Goal: Task Accomplishment & Management: Manage account settings

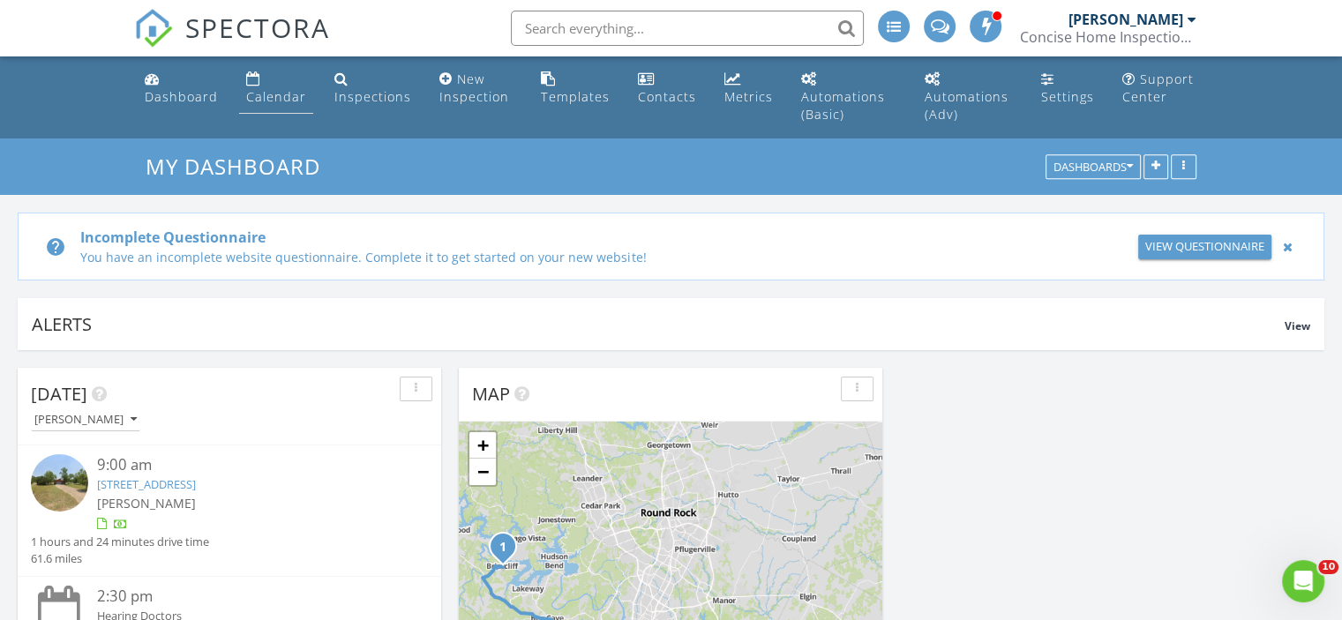
click at [265, 94] on div "Calendar" at bounding box center [276, 96] width 60 height 17
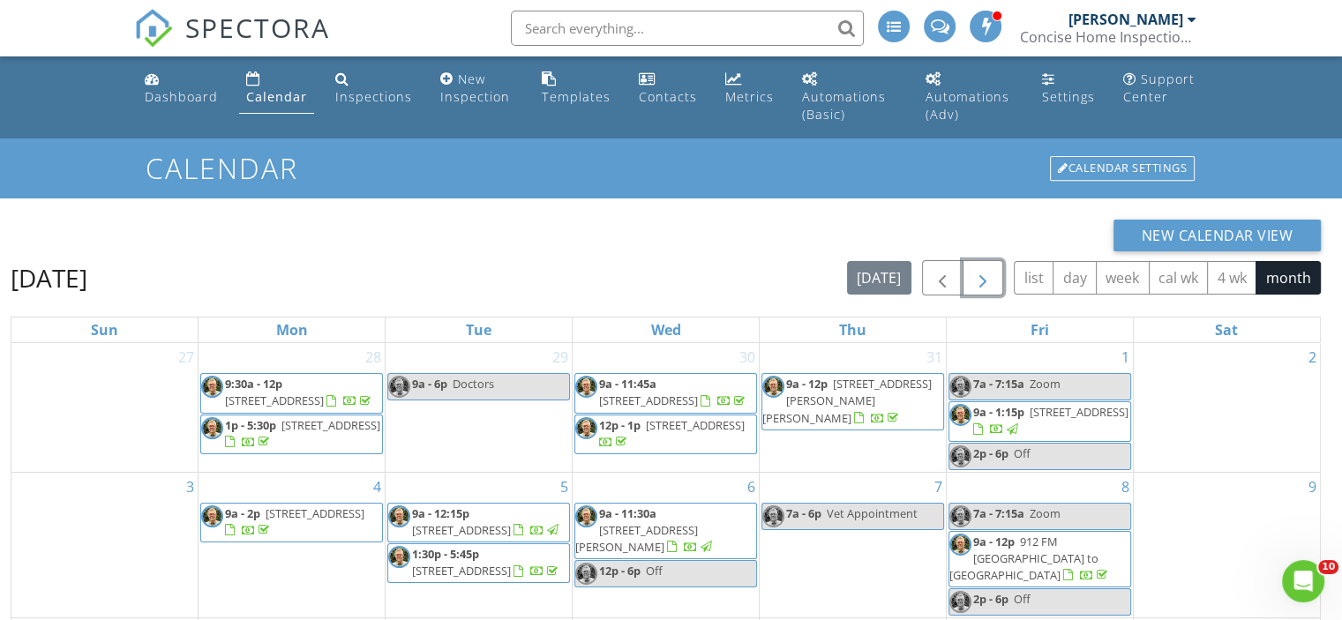
click at [986, 271] on span "button" at bounding box center [982, 278] width 21 height 21
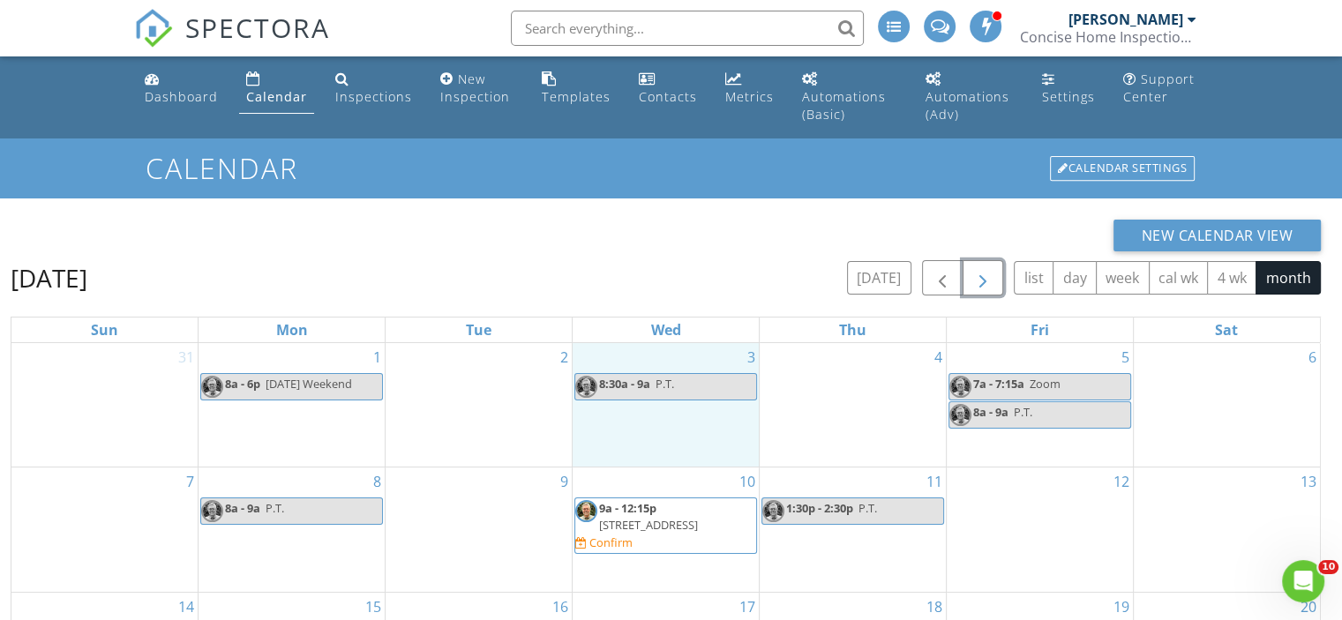
click at [685, 419] on div "3 8:30a - 9a P.T." at bounding box center [666, 404] width 186 height 123
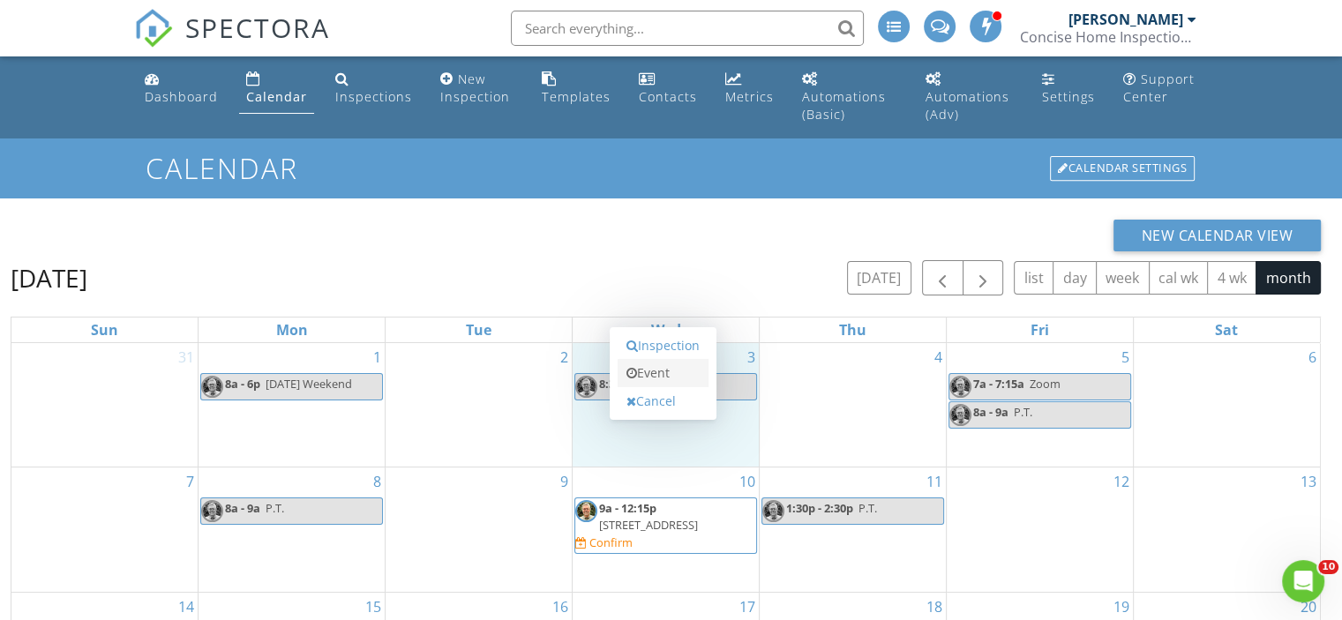
click at [659, 376] on link "Event" at bounding box center [663, 373] width 91 height 28
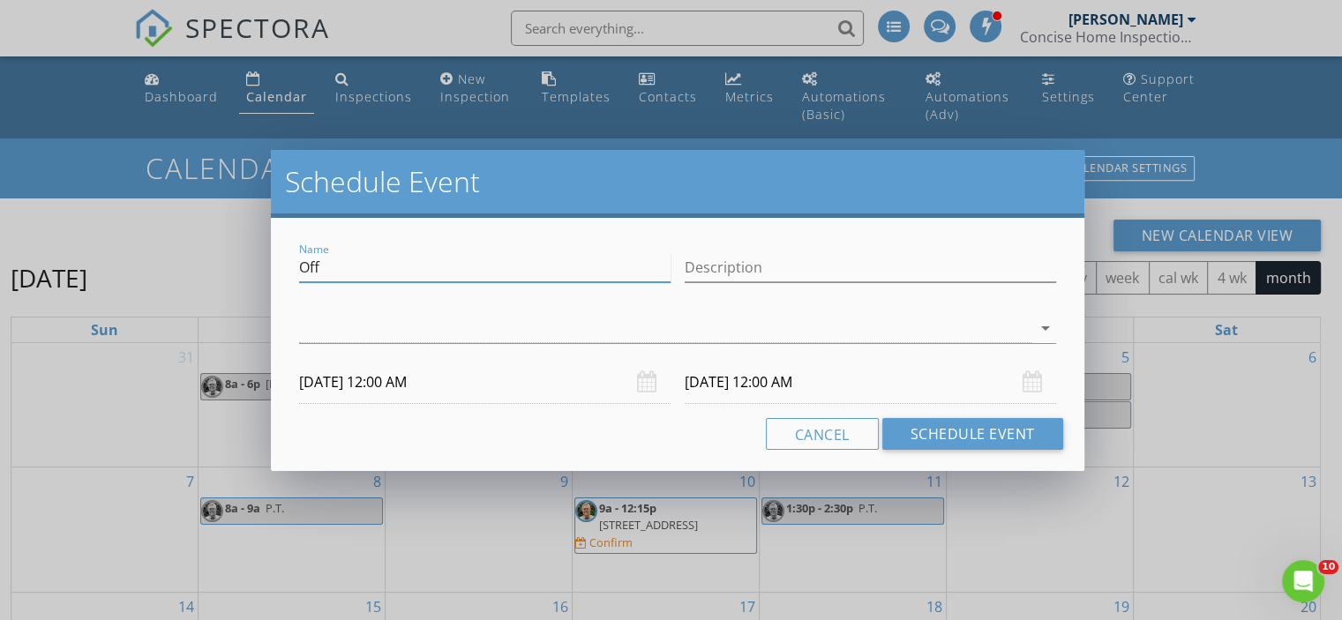
click at [333, 262] on input "Off" at bounding box center [484, 267] width 371 height 29
type input "O"
click at [311, 262] on input "dentist" at bounding box center [484, 267] width 371 height 29
type input "Dentist"
click at [1040, 320] on icon "arrow_drop_down" at bounding box center [1045, 328] width 21 height 21
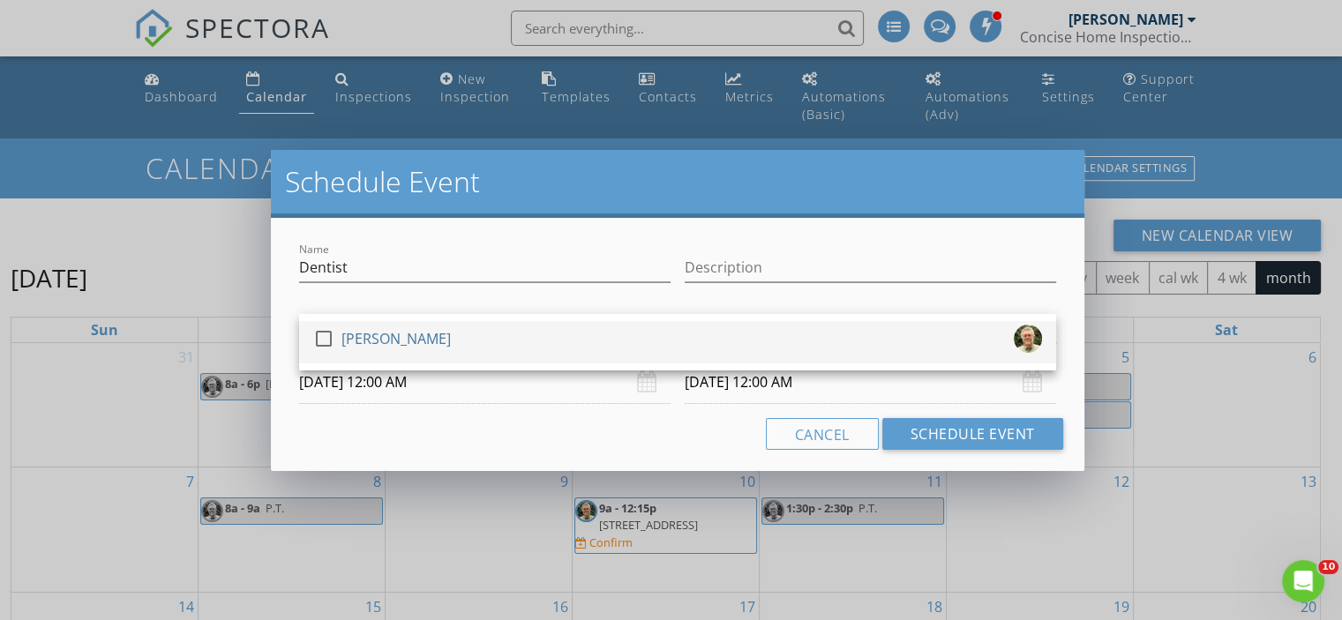
click at [327, 333] on div at bounding box center [324, 339] width 30 height 30
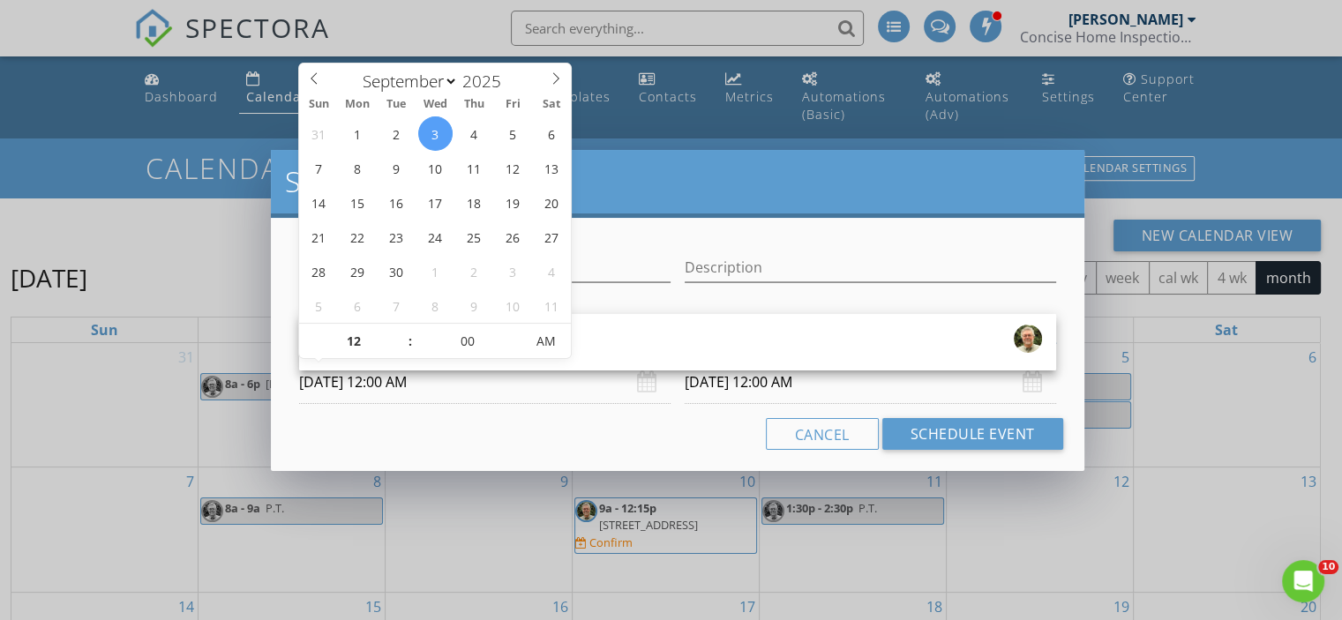
click at [358, 382] on input "09/03/2025 12:00 AM" at bounding box center [484, 382] width 371 height 43
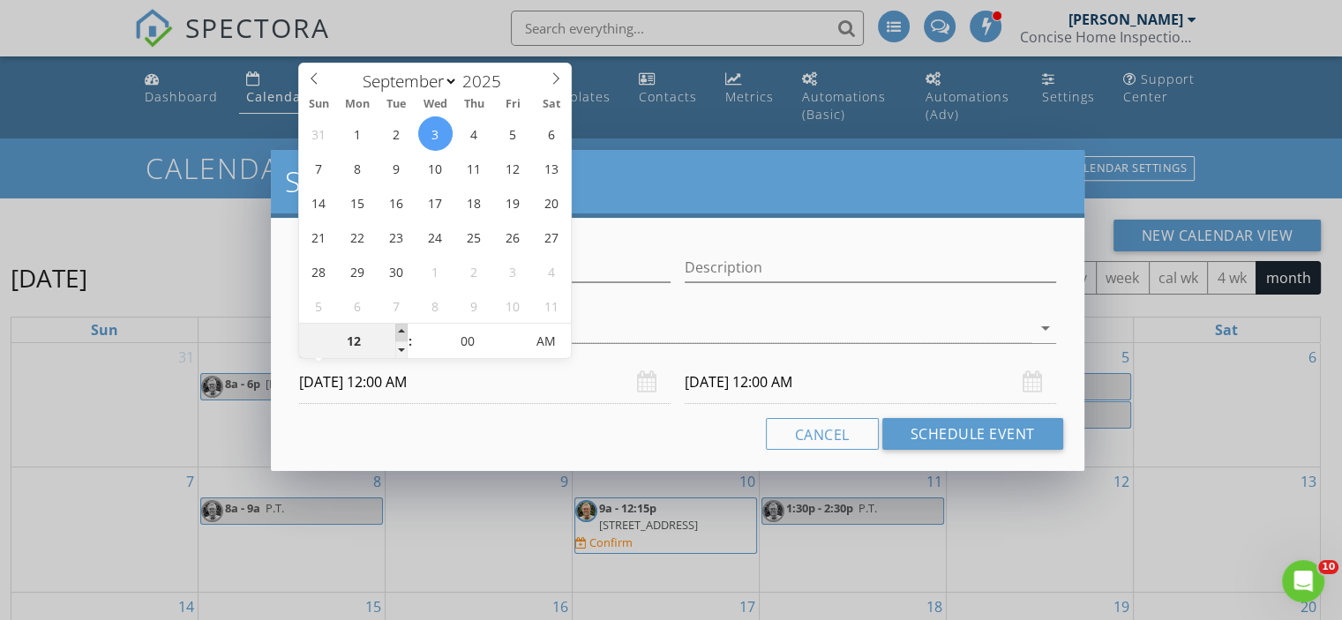
type input "01"
type input "09/03/2025 1:00 AM"
click at [401, 326] on span at bounding box center [401, 333] width 12 height 18
type input "09/04/2025 1:00 AM"
type input "02"
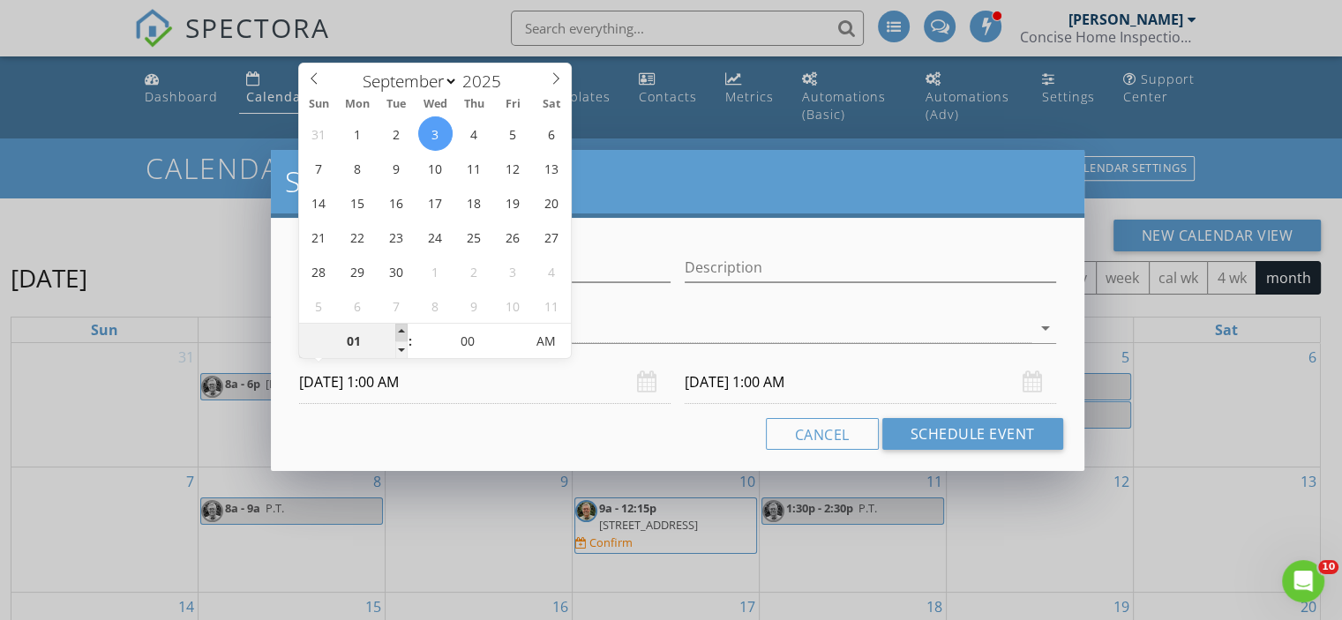
type input "09/03/2025 2:00 AM"
click at [401, 326] on span at bounding box center [401, 333] width 12 height 18
type input "09/04/2025 2:00 AM"
type input "03"
type input "09/03/2025 3:00 AM"
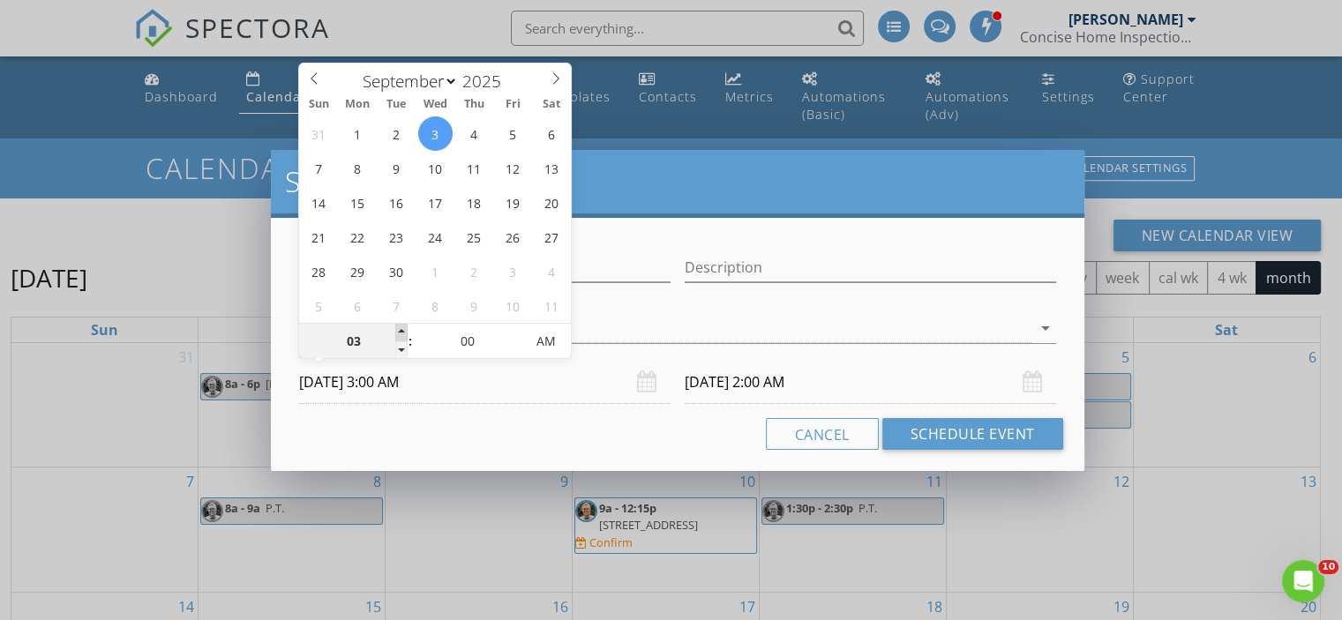
click at [401, 326] on span at bounding box center [401, 333] width 12 height 18
type input "09/04/2025 3:00 AM"
type input "04"
type input "09/03/2025 4:00 AM"
click at [401, 326] on span at bounding box center [401, 333] width 12 height 18
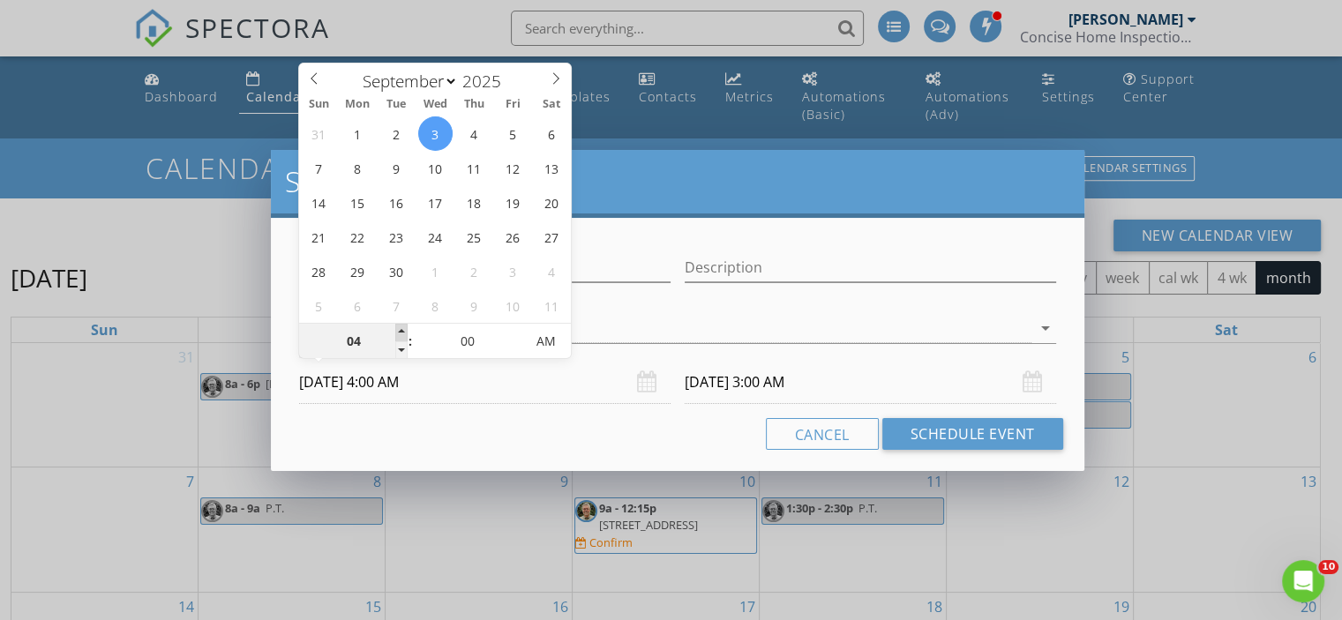
type input "09/04/2025 4:00 AM"
type input "05"
type input "09/03/2025 5:00 AM"
click at [401, 326] on span at bounding box center [401, 333] width 12 height 18
type input "06"
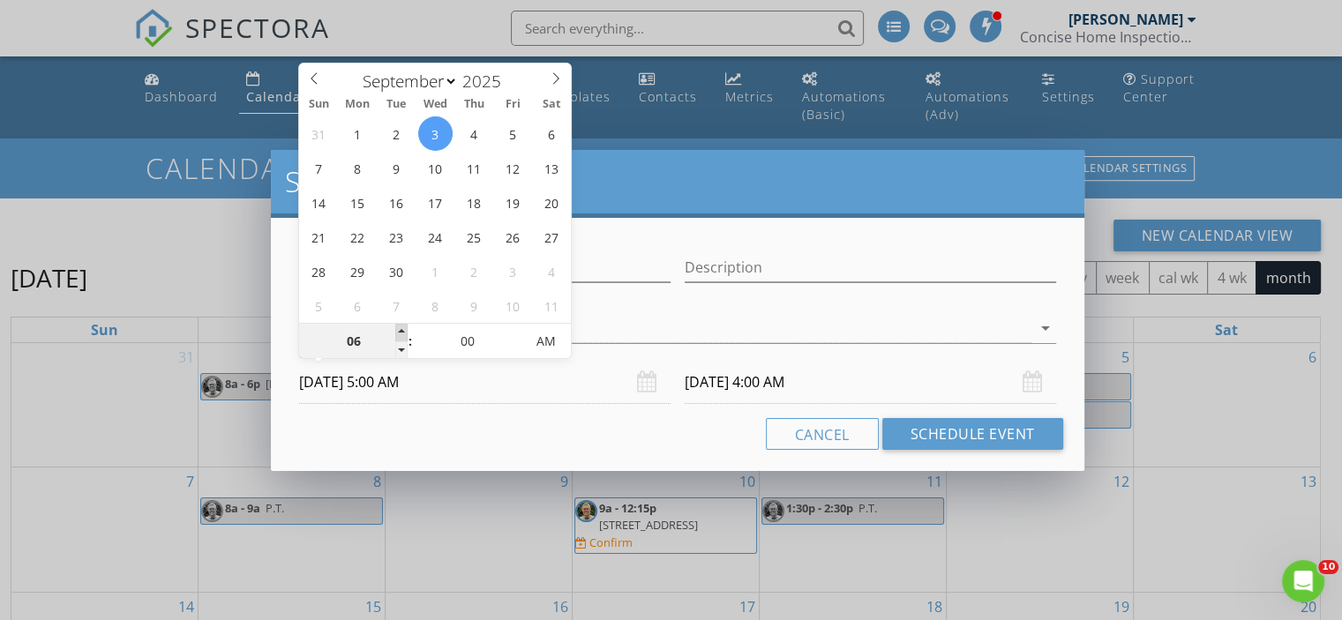
type input "09/03/2025 6:00 AM"
type input "09/04/2025 5:00 AM"
click at [401, 326] on span at bounding box center [401, 333] width 12 height 18
type input "07"
type input "09/03/2025 7:00 AM"
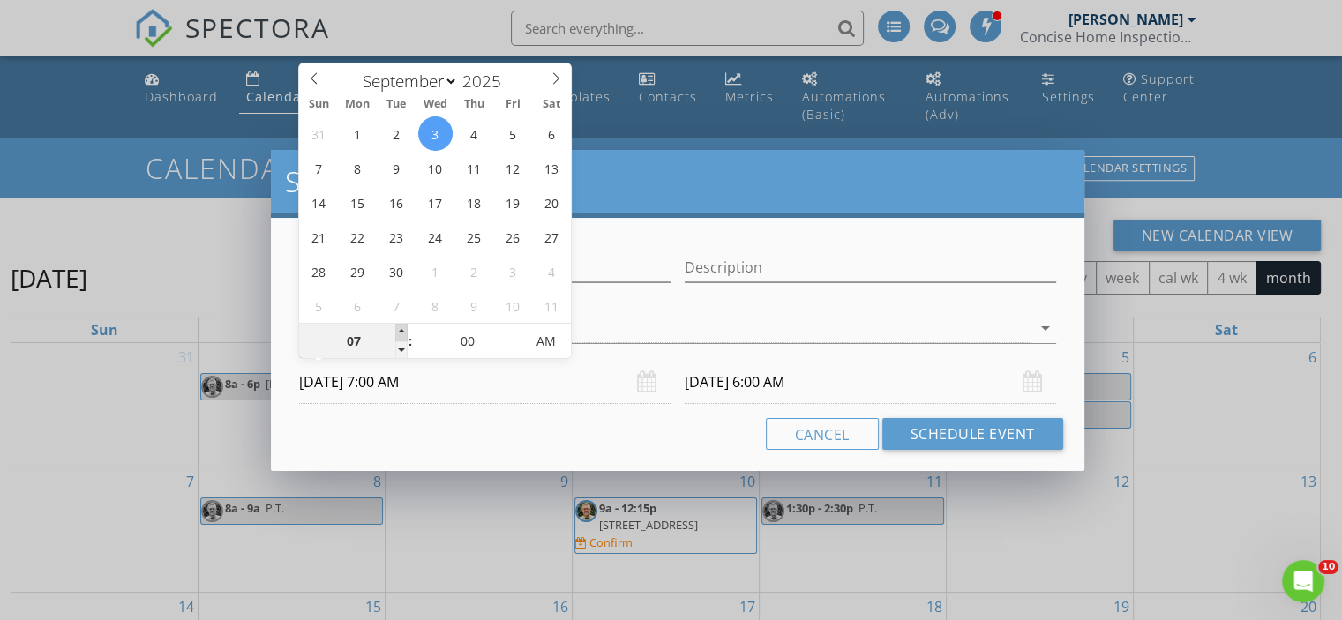
click at [401, 326] on span at bounding box center [401, 333] width 12 height 18
type input "09/04/2025 7:00 AM"
type input "08"
type input "09/03/2025 8:00 AM"
click at [401, 326] on span at bounding box center [401, 333] width 12 height 18
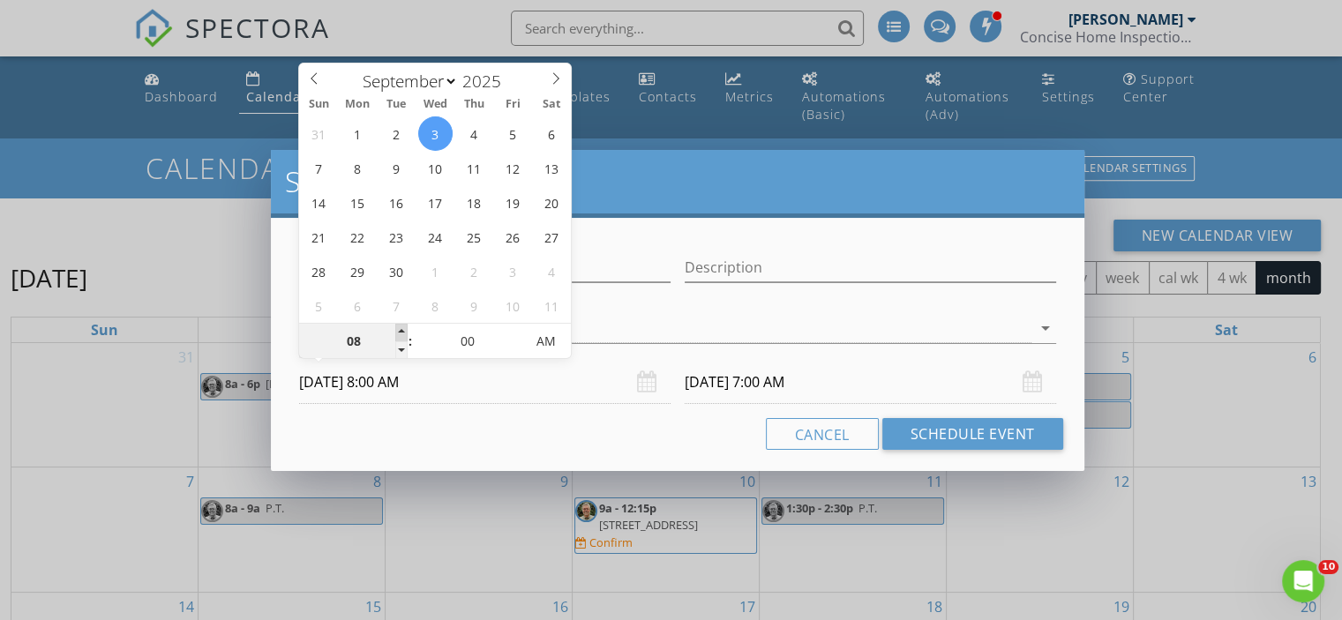
type input "09"
type input "09/03/2025 9:00 AM"
click at [401, 326] on span at bounding box center [401, 333] width 12 height 18
type input "10"
type input "09/03/2025 10:00 AM"
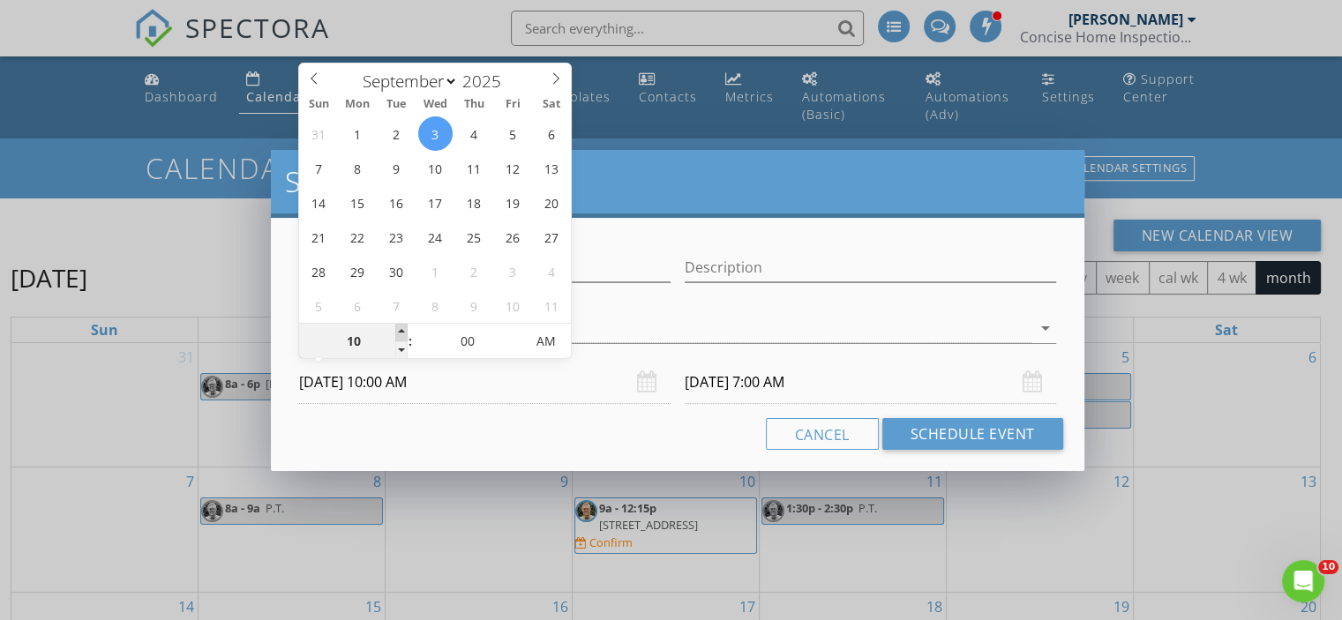
click at [401, 326] on span at bounding box center [401, 333] width 12 height 18
type input "11"
type input "09/03/2025 11:00 AM"
click at [401, 326] on span at bounding box center [401, 333] width 12 height 18
type input "09/04/2025 11:00 AM"
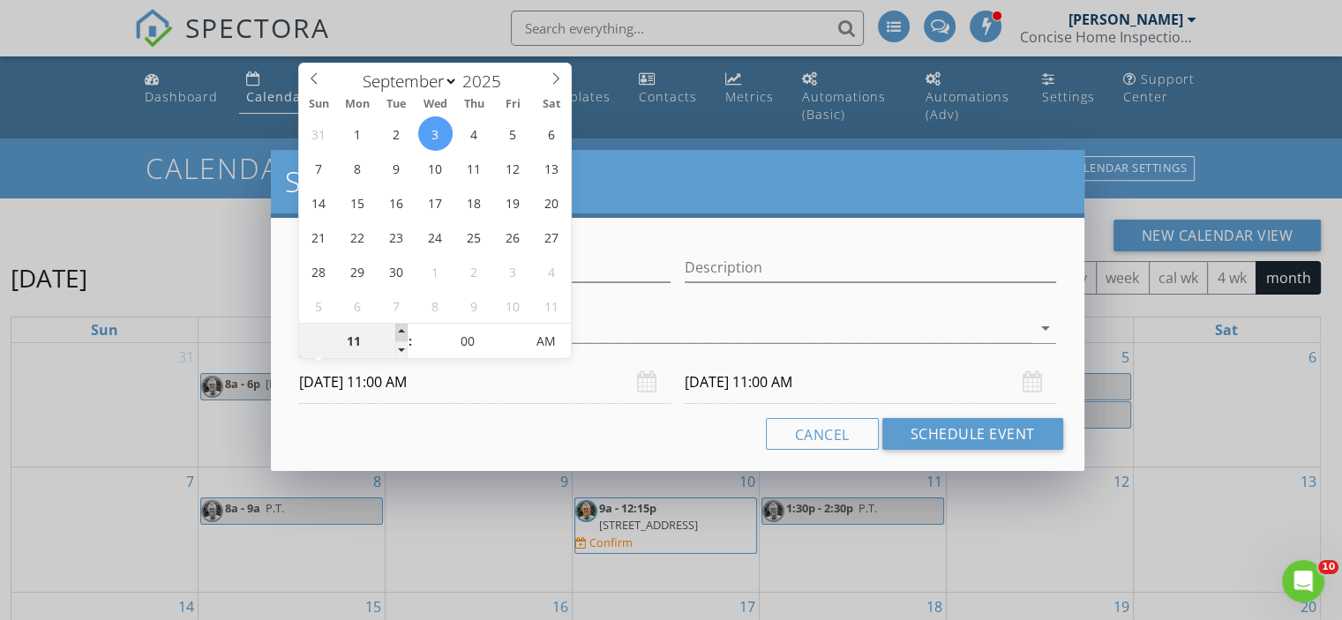
type input "12"
type input "09/03/2025 12:00 PM"
click at [401, 326] on span at bounding box center [401, 333] width 12 height 18
type input "09/04/2025 12:00 PM"
type input "01"
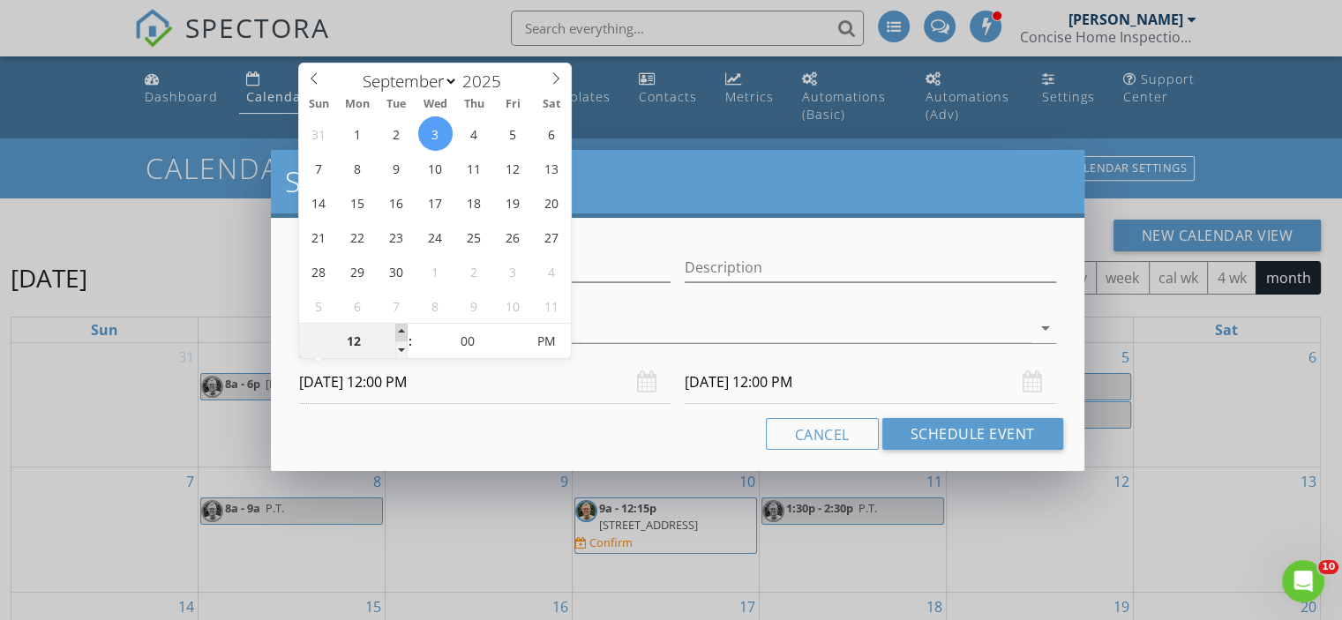
type input "09/03/2025 1:00 PM"
click at [401, 326] on span at bounding box center [401, 333] width 12 height 18
type input "09/04/2025 1:00 PM"
type input "02"
type input "09/03/2025 2:00 PM"
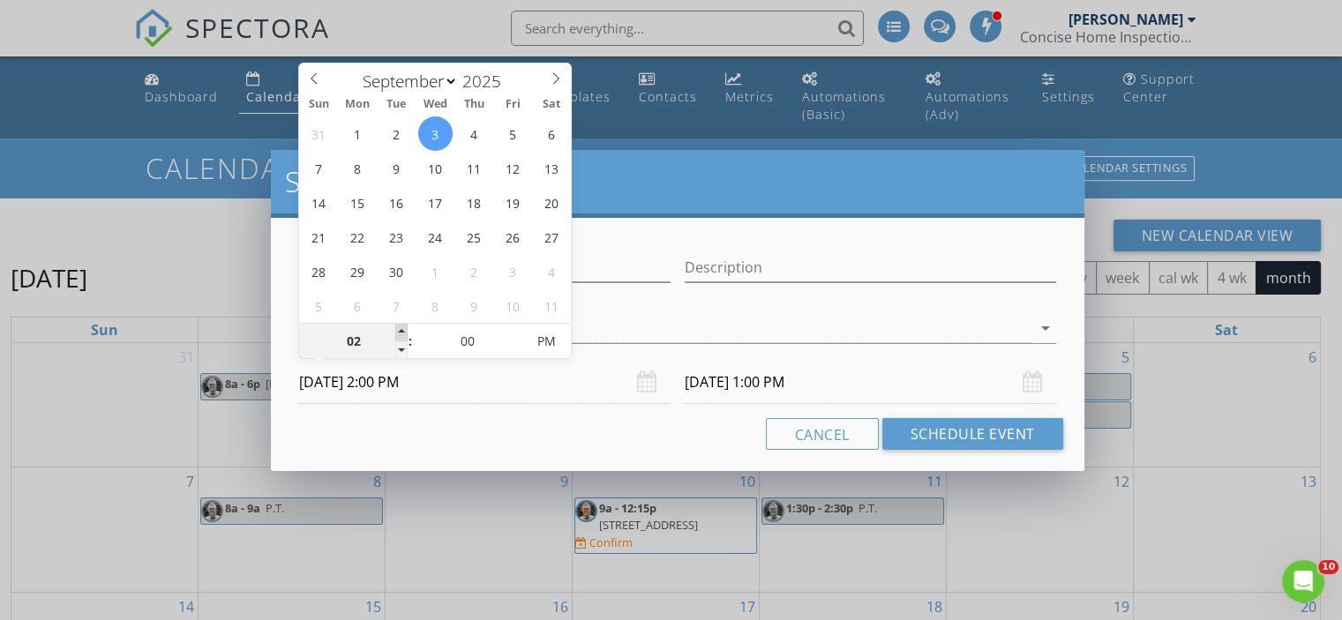
click at [401, 326] on span at bounding box center [401, 333] width 12 height 18
type input "09/04/2025 2:00 PM"
type input "05"
type input "09/03/2025 2:05 PM"
click at [514, 327] on span at bounding box center [516, 333] width 12 height 18
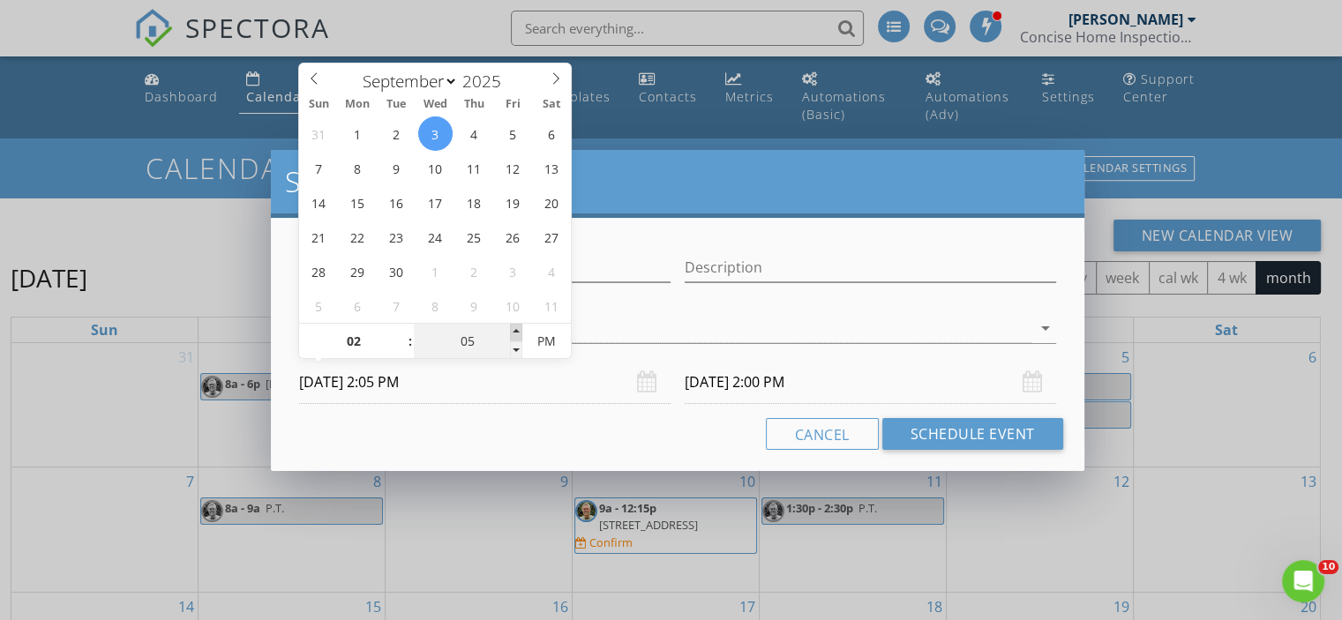
type input "05"
type input "09/04/2025 2:05 PM"
type input "10"
type input "09/03/2025 2:10 PM"
click at [514, 327] on span at bounding box center [516, 333] width 12 height 18
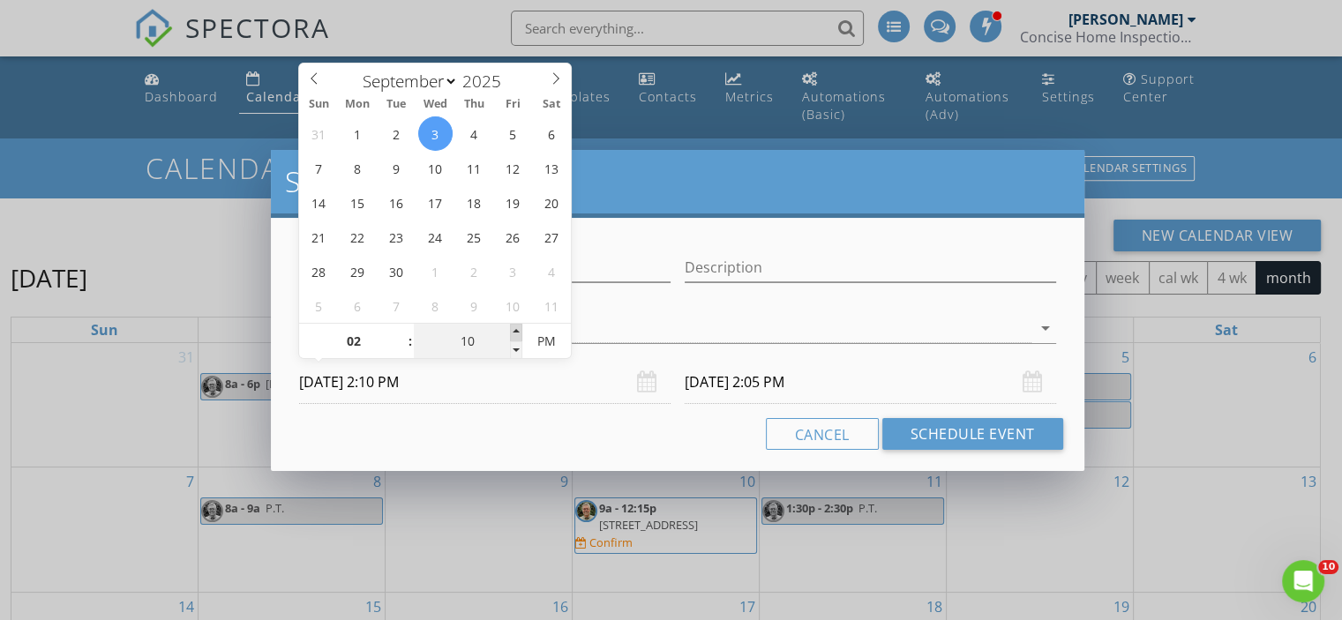
type input "10"
type input "09/04/2025 2:10 PM"
type input "15"
type input "09/03/2025 2:15 PM"
click at [514, 327] on span at bounding box center [516, 333] width 12 height 18
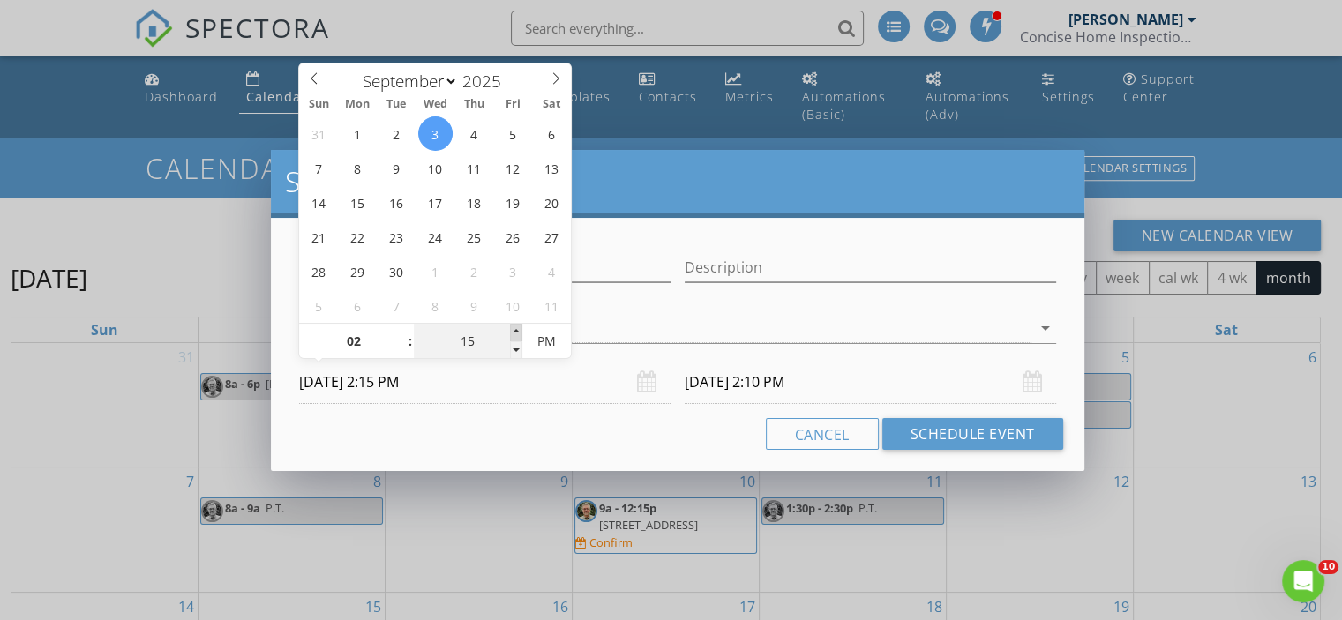
type input "15"
type input "09/04/2025 2:15 PM"
type input "20"
type input "09/03/2025 2:20 PM"
click at [514, 327] on span at bounding box center [516, 333] width 12 height 18
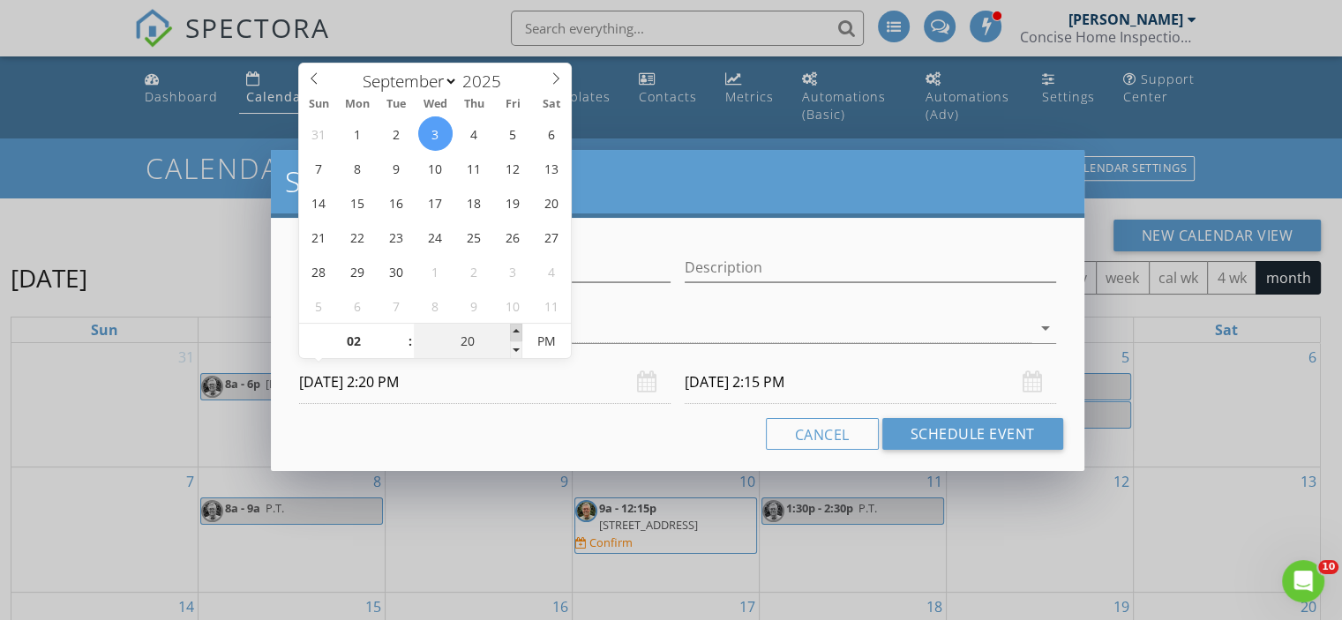
type input "25"
type input "09/03/2025 2:25 PM"
click at [514, 327] on span at bounding box center [516, 333] width 12 height 18
type input "25"
type input "09/04/2025 2:25 PM"
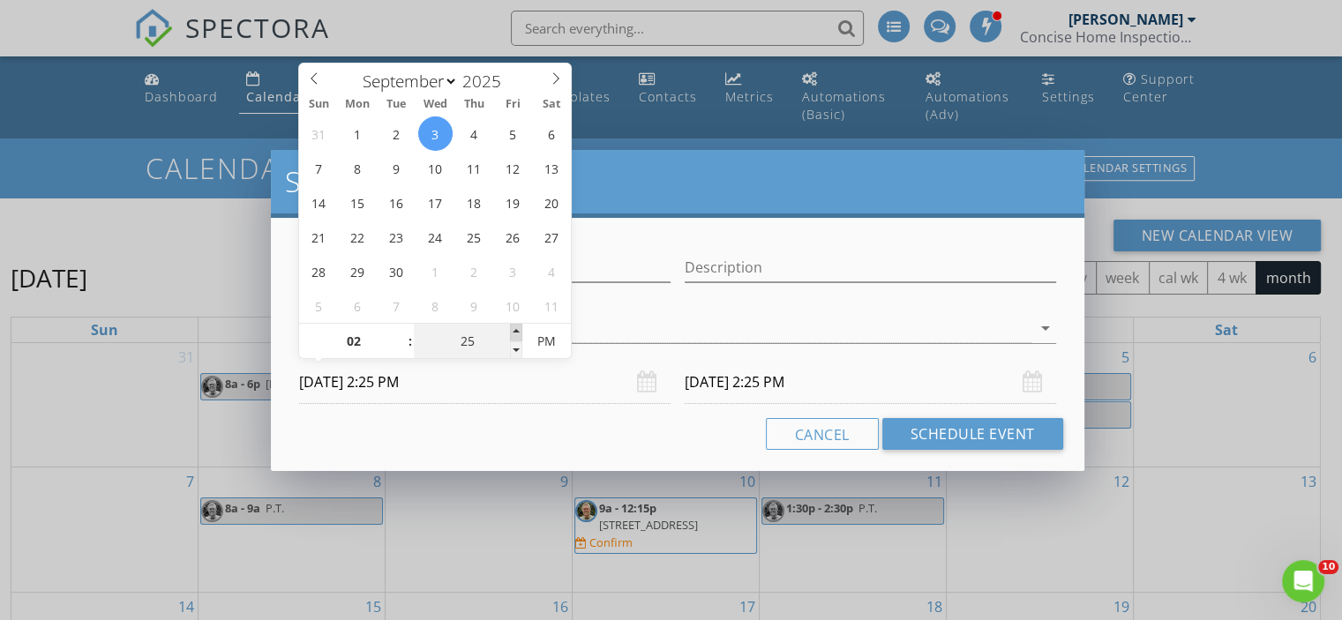
type input "30"
type input "09/03/2025 2:30 PM"
click at [514, 327] on span at bounding box center [516, 333] width 12 height 18
type input "30"
click at [723, 387] on input "09/04/2025 2:30 PM" at bounding box center [870, 382] width 371 height 43
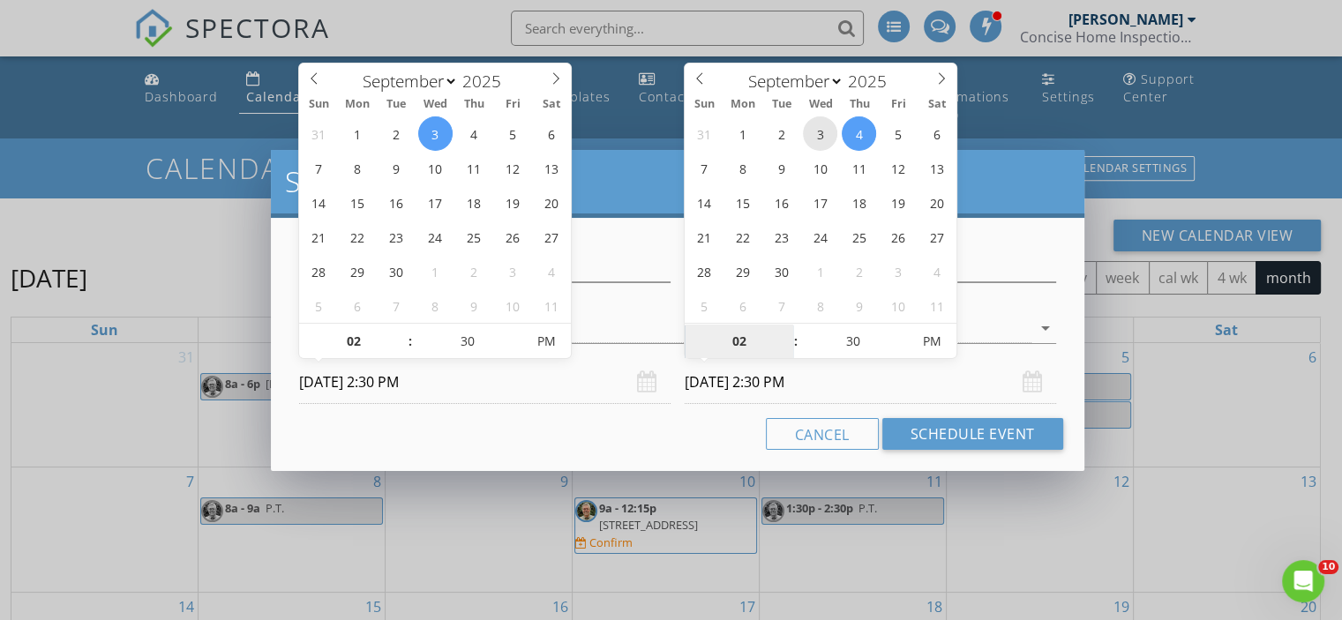
type input "09/03/2025 2:30 PM"
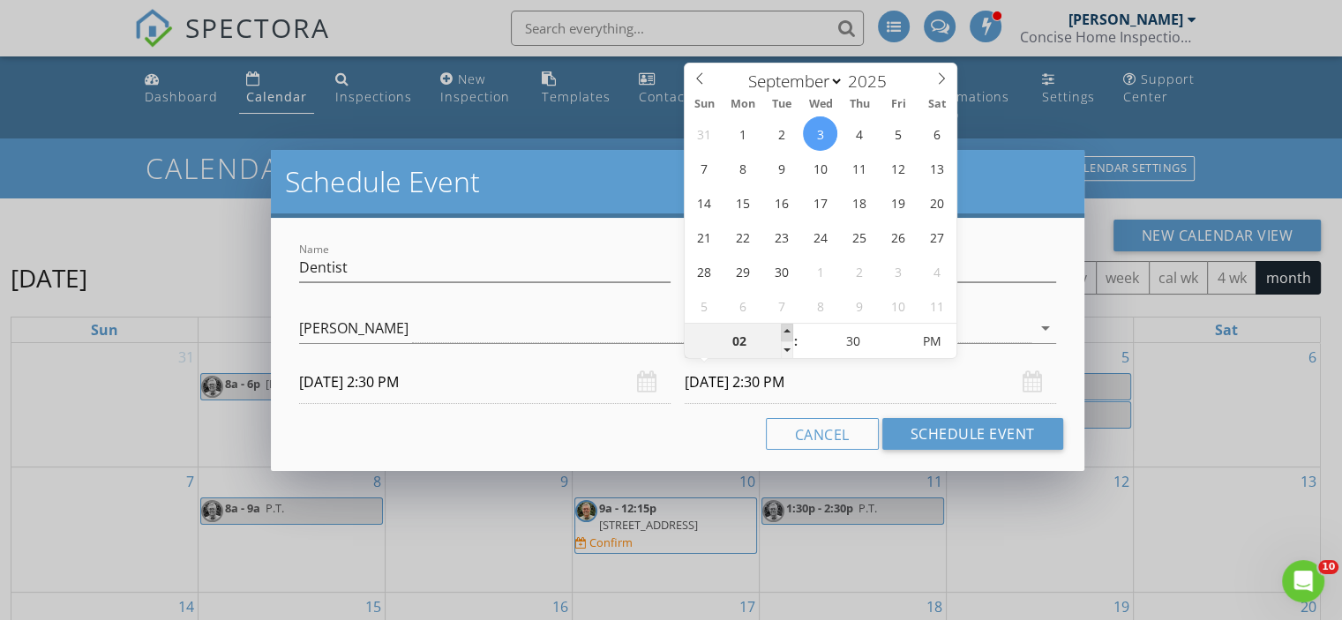
type input "03"
type input "09/03/2025 3:30 PM"
click at [787, 327] on span at bounding box center [787, 333] width 12 height 18
type input "04"
type input "09/03/2025 4:30 PM"
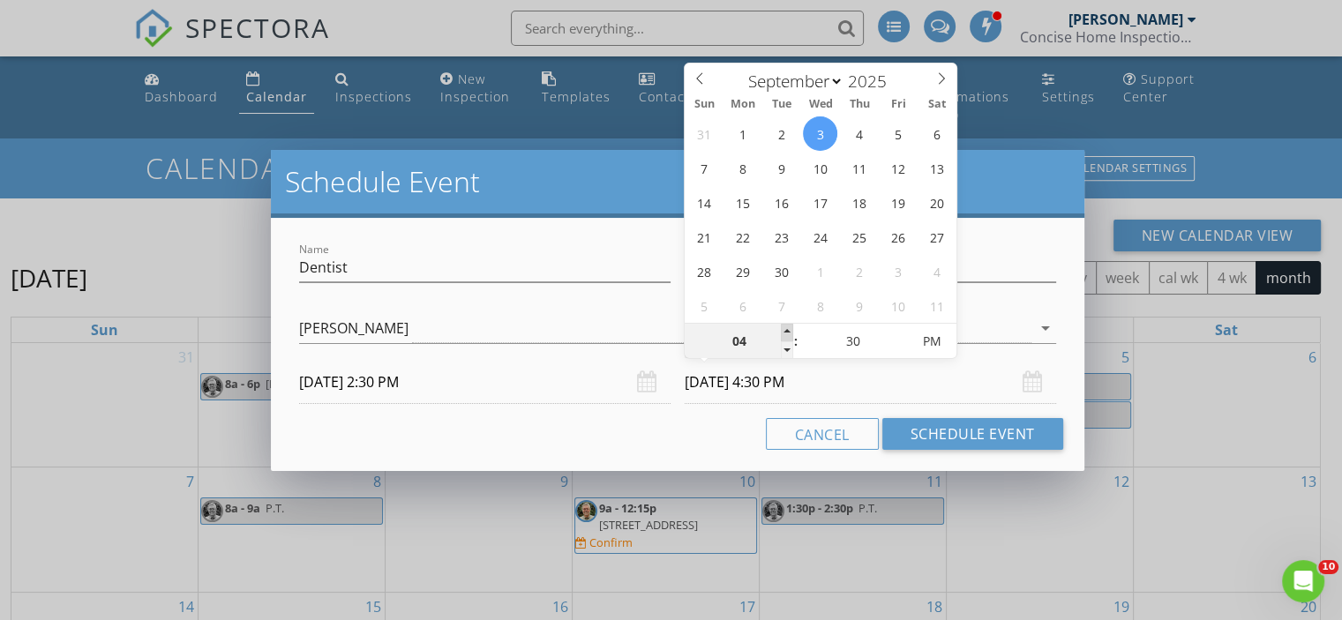
click at [787, 327] on span at bounding box center [787, 333] width 12 height 18
type input "05"
type input "09/03/2025 5:30 PM"
click at [787, 327] on span at bounding box center [787, 333] width 12 height 18
type input "06"
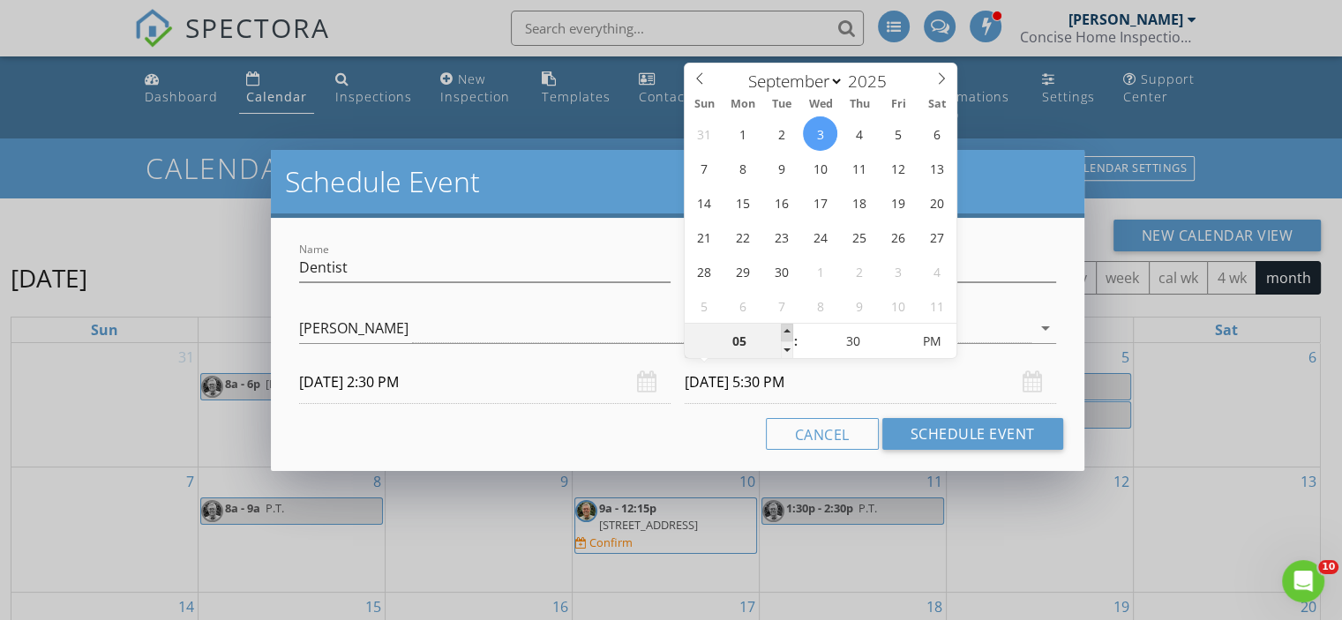
type input "09/03/2025 6:30 PM"
click at [787, 327] on span at bounding box center [787, 333] width 12 height 18
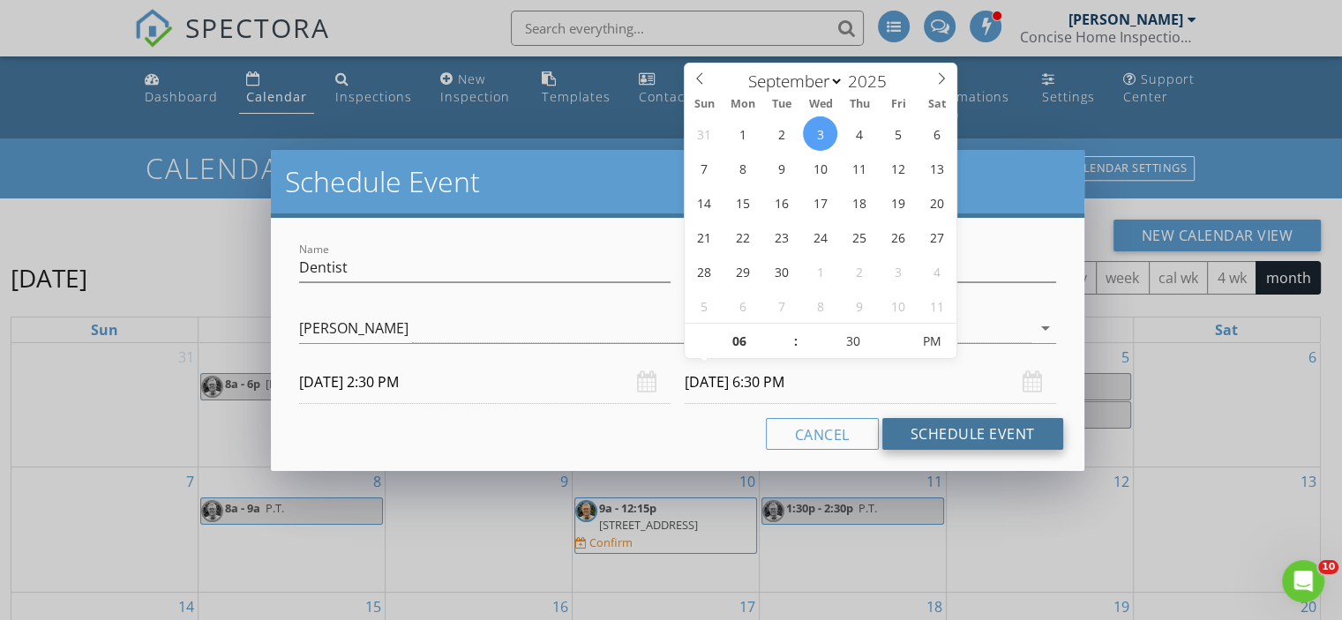
click at [946, 430] on button "Schedule Event" at bounding box center [972, 434] width 181 height 32
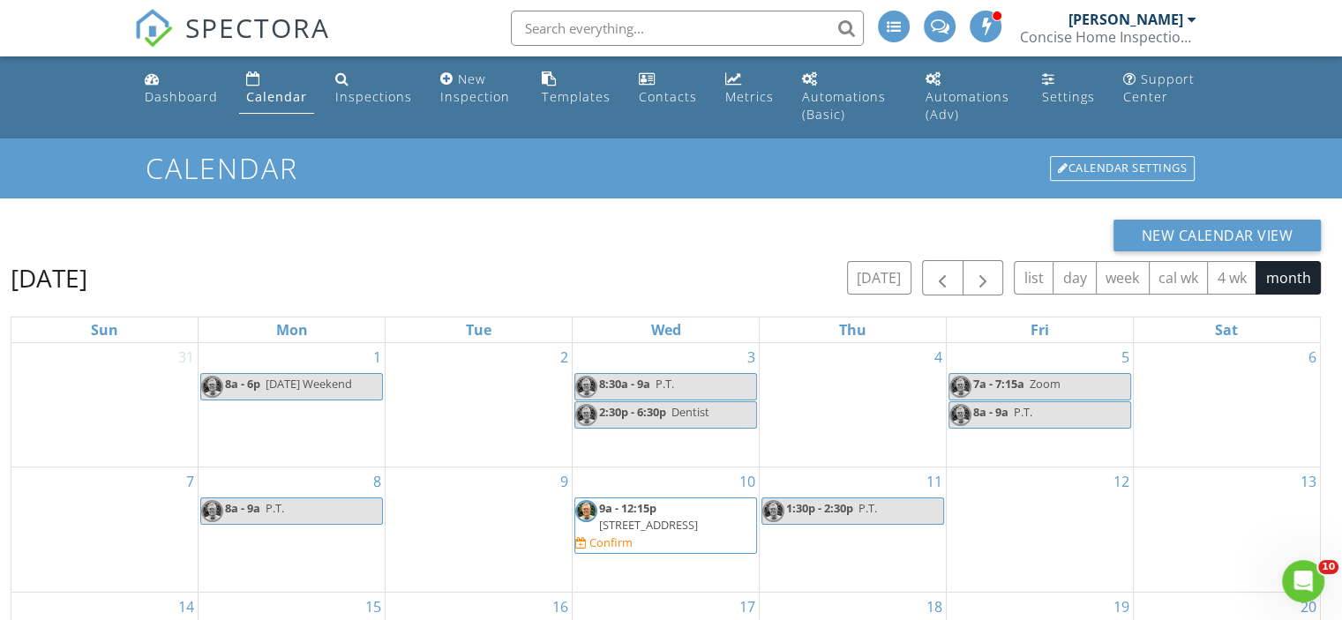
click at [654, 511] on span "9a - 12:15p" at bounding box center [627, 508] width 57 height 16
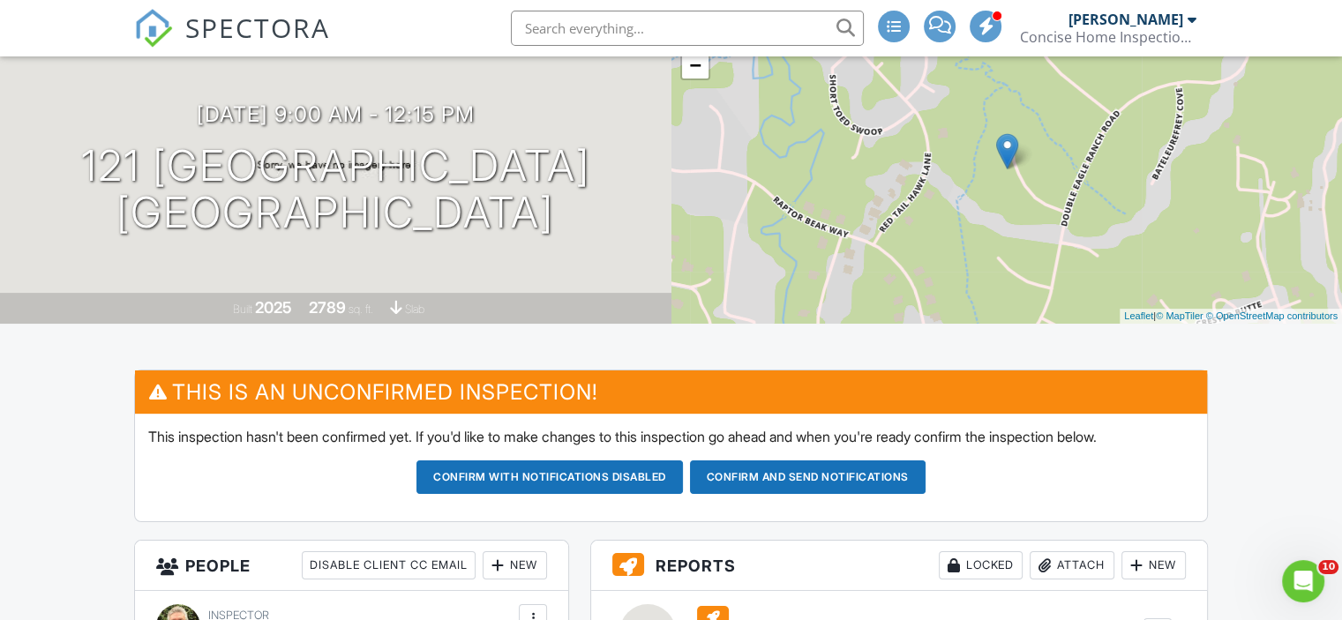
scroll to position [176, 0]
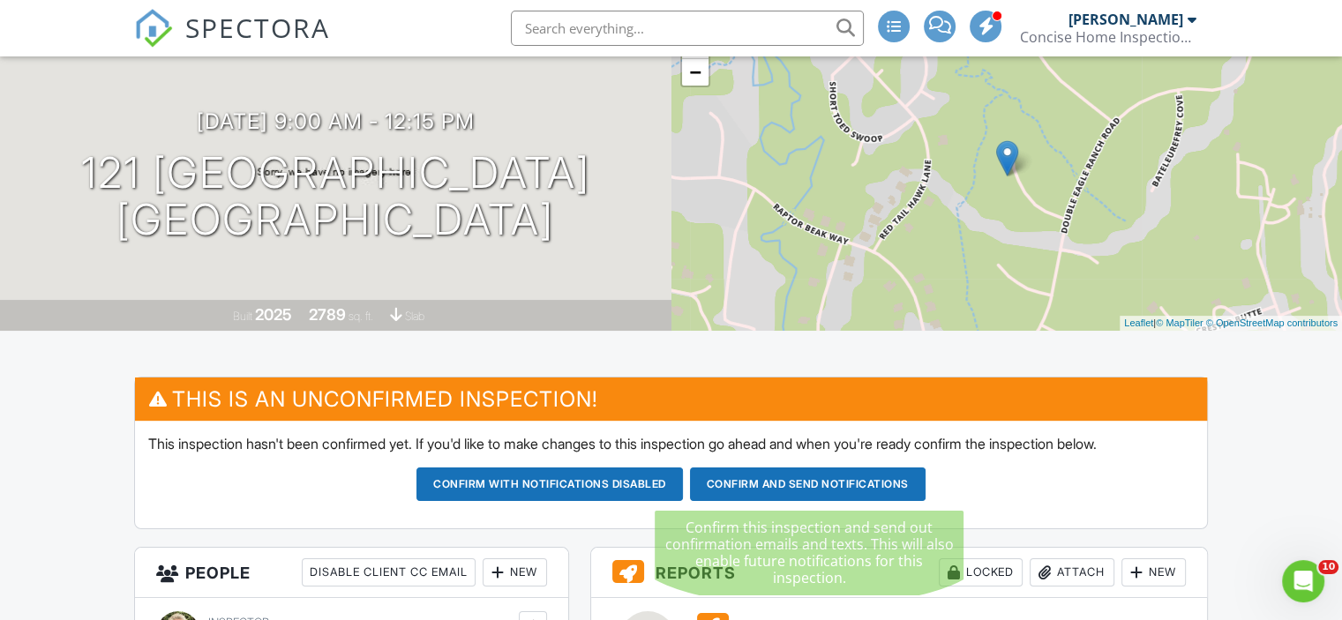
click at [683, 476] on button "Confirm and send notifications" at bounding box center [549, 485] width 266 height 34
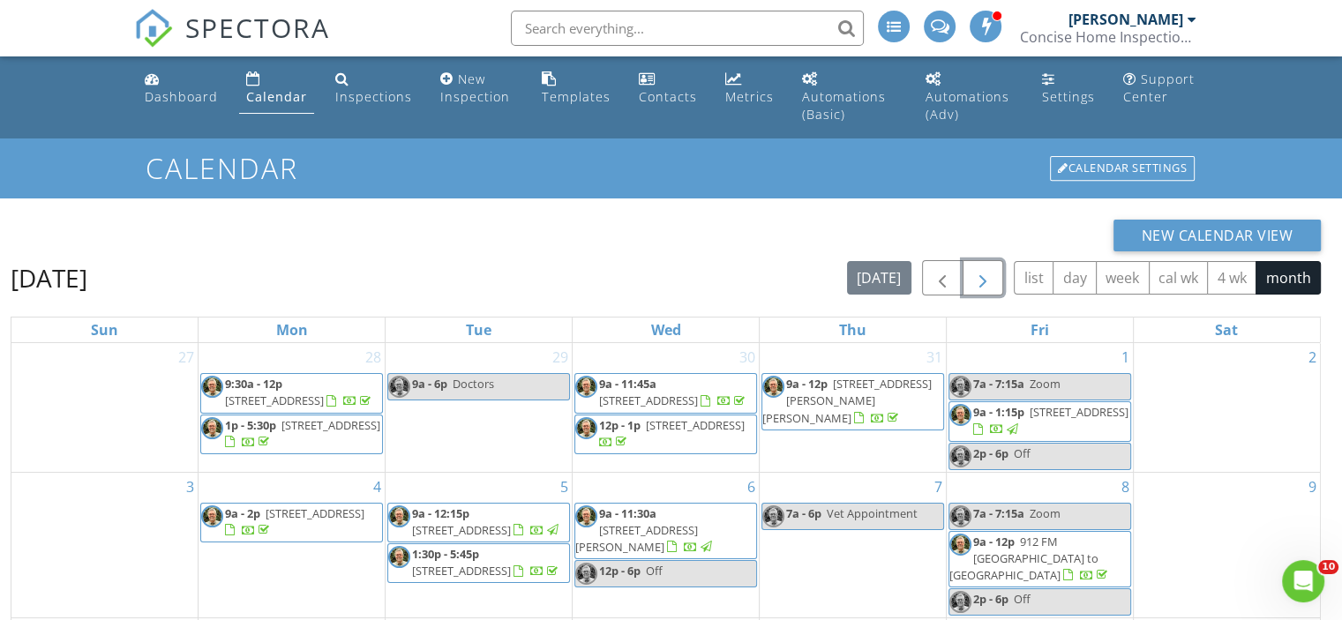
click at [986, 274] on span "button" at bounding box center [982, 278] width 21 height 21
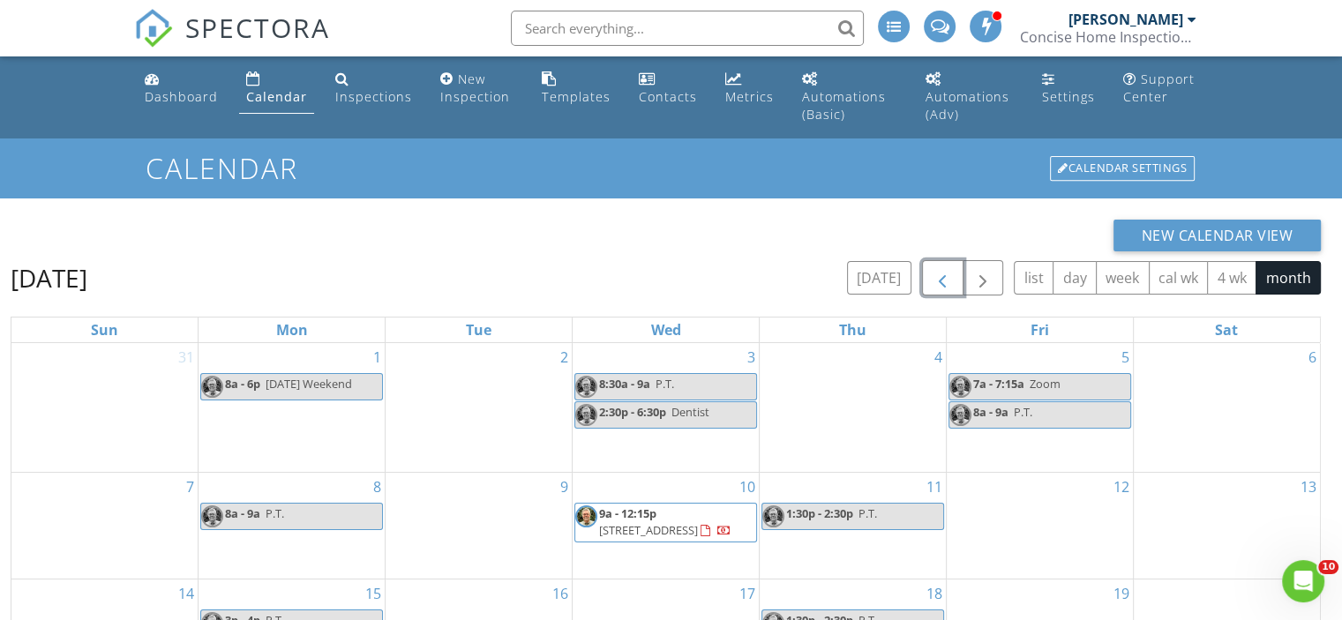
click at [946, 278] on span "button" at bounding box center [942, 278] width 21 height 21
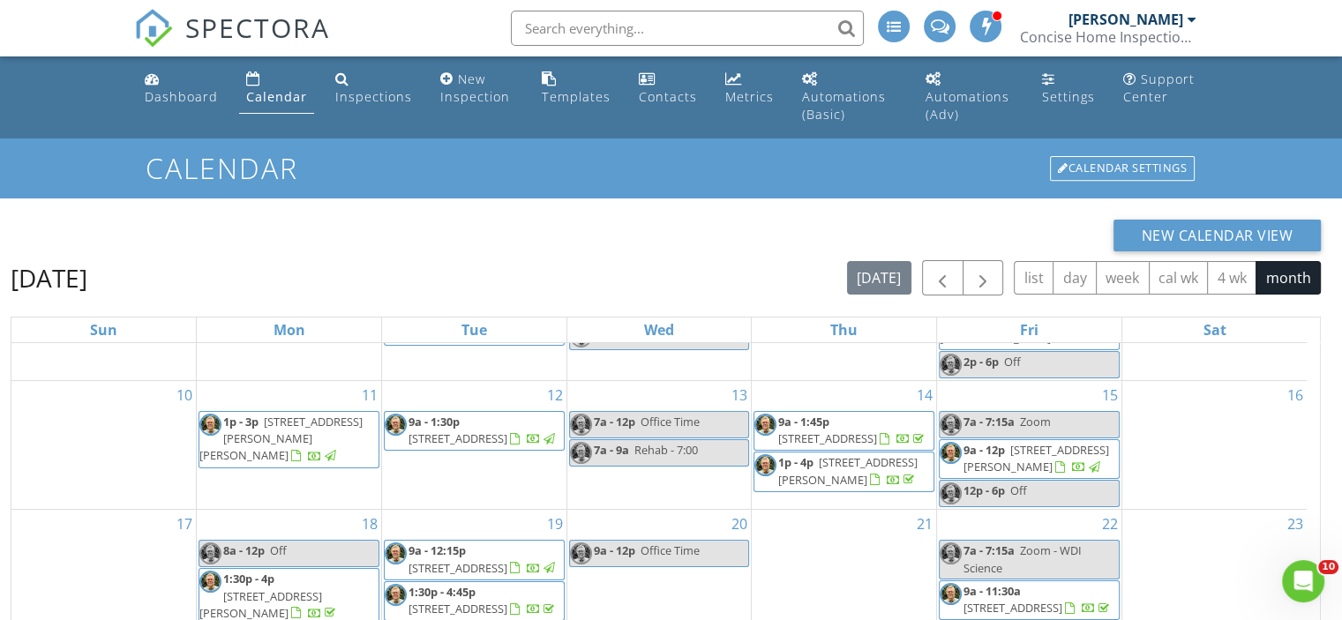
click at [272, 94] on div "Calendar" at bounding box center [276, 96] width 61 height 17
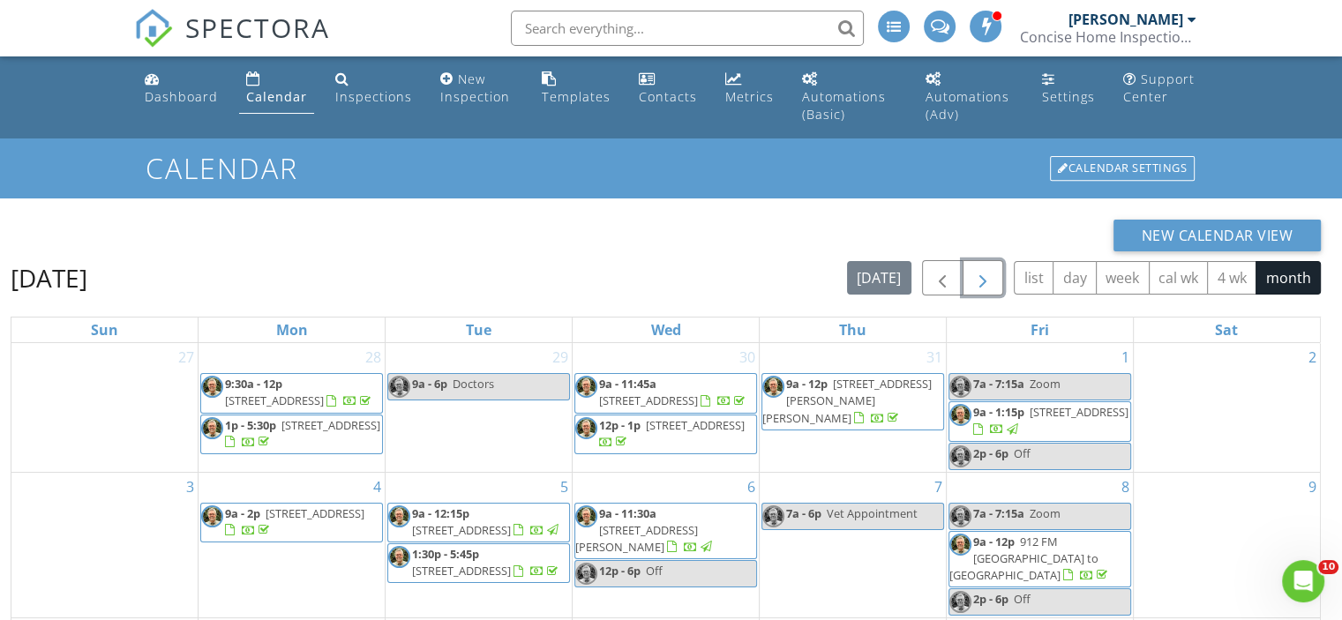
click at [979, 281] on span "button" at bounding box center [982, 278] width 21 height 21
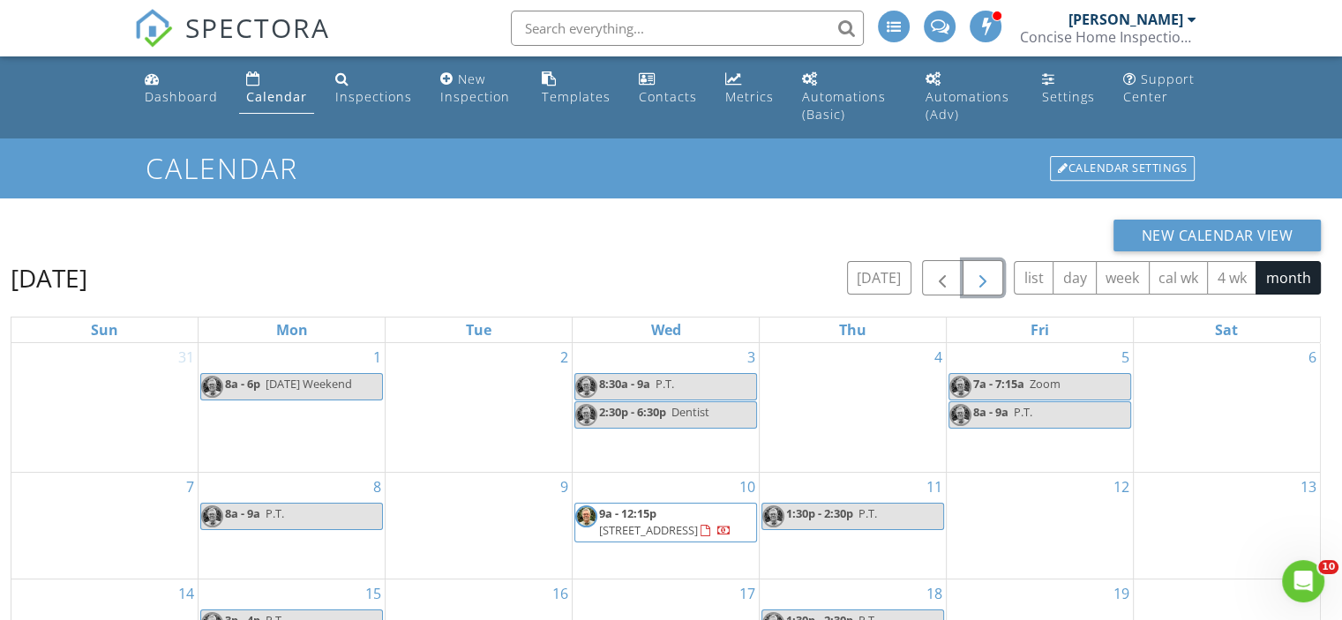
click at [978, 281] on span "button" at bounding box center [982, 278] width 21 height 21
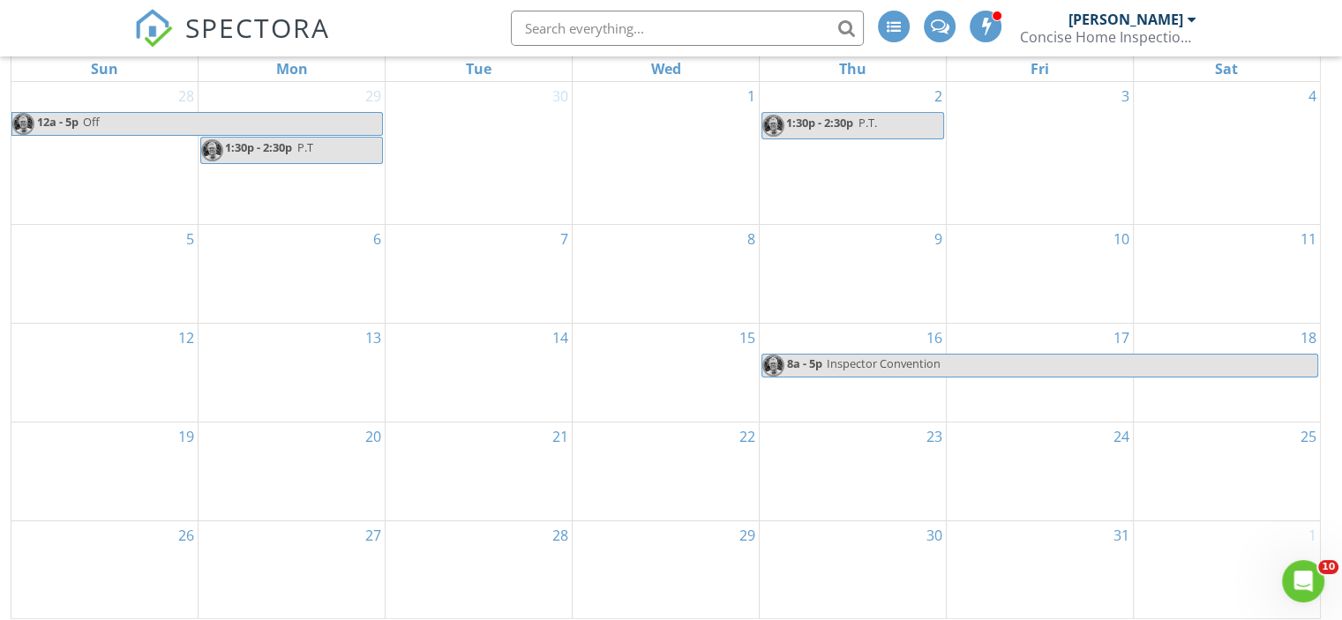
scroll to position [270, 0]
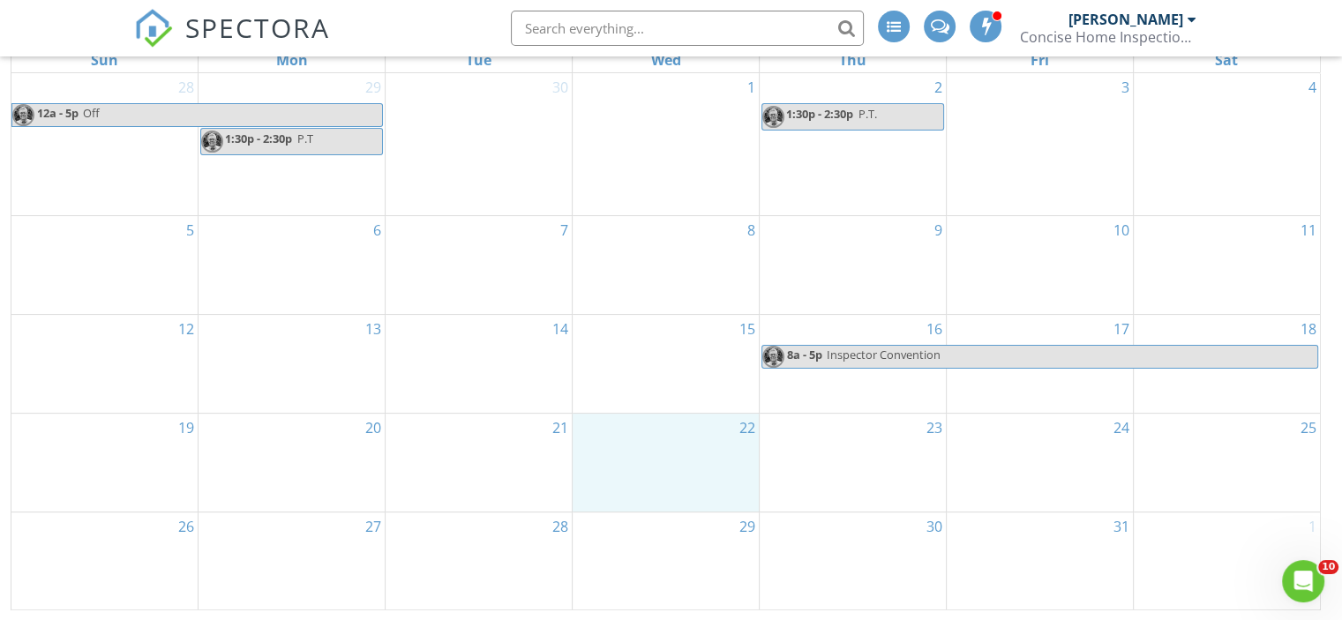
click at [709, 448] on div "22" at bounding box center [666, 463] width 186 height 98
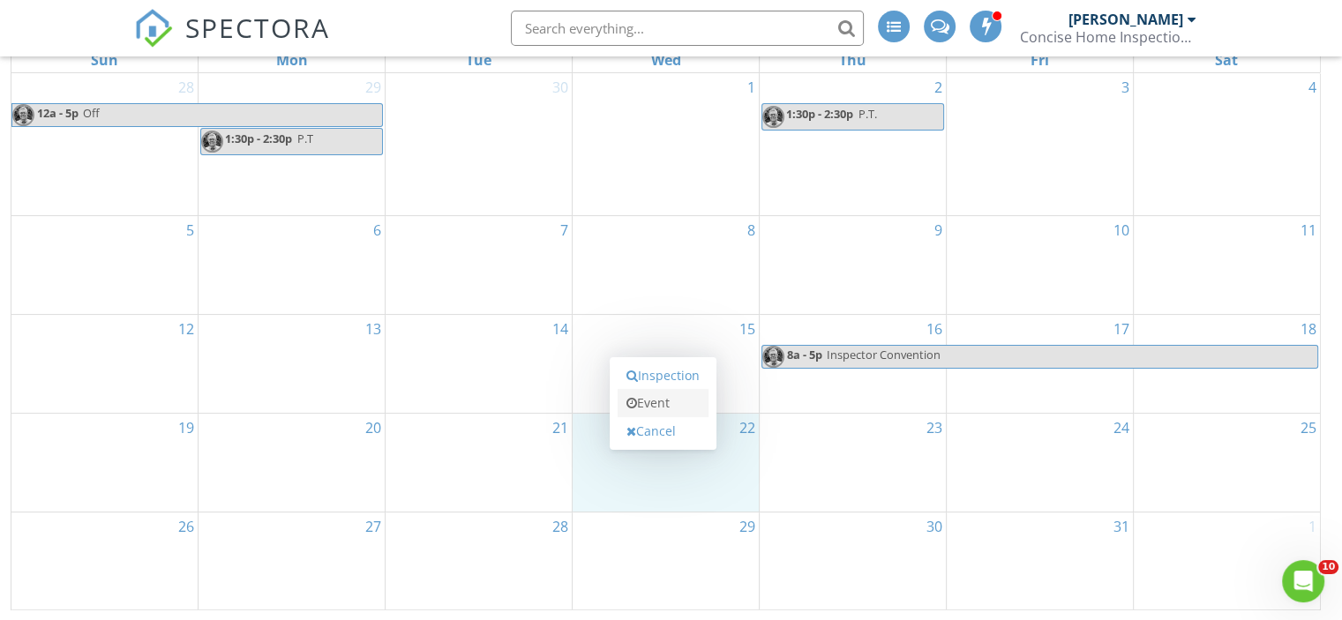
click at [663, 398] on link "Event" at bounding box center [663, 403] width 91 height 28
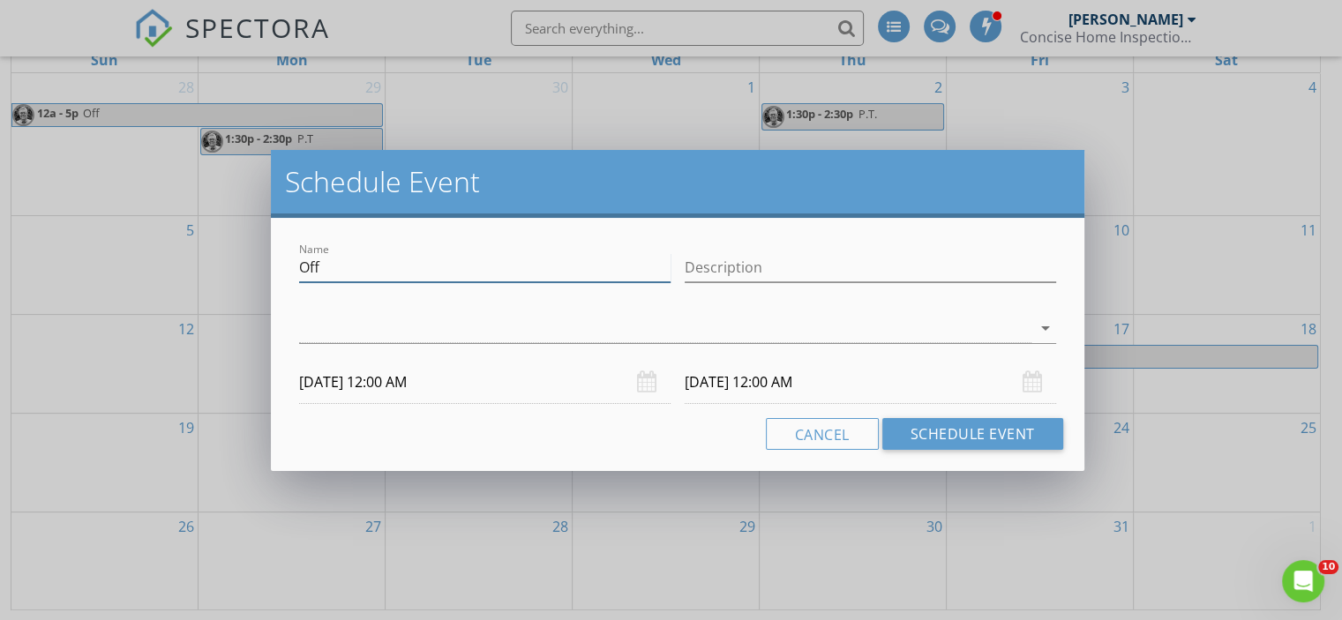
click at [335, 259] on input "Off" at bounding box center [484, 267] width 371 height 29
type input "O"
type input "Dentist"
click at [1044, 323] on icon "arrow_drop_down" at bounding box center [1045, 328] width 21 height 21
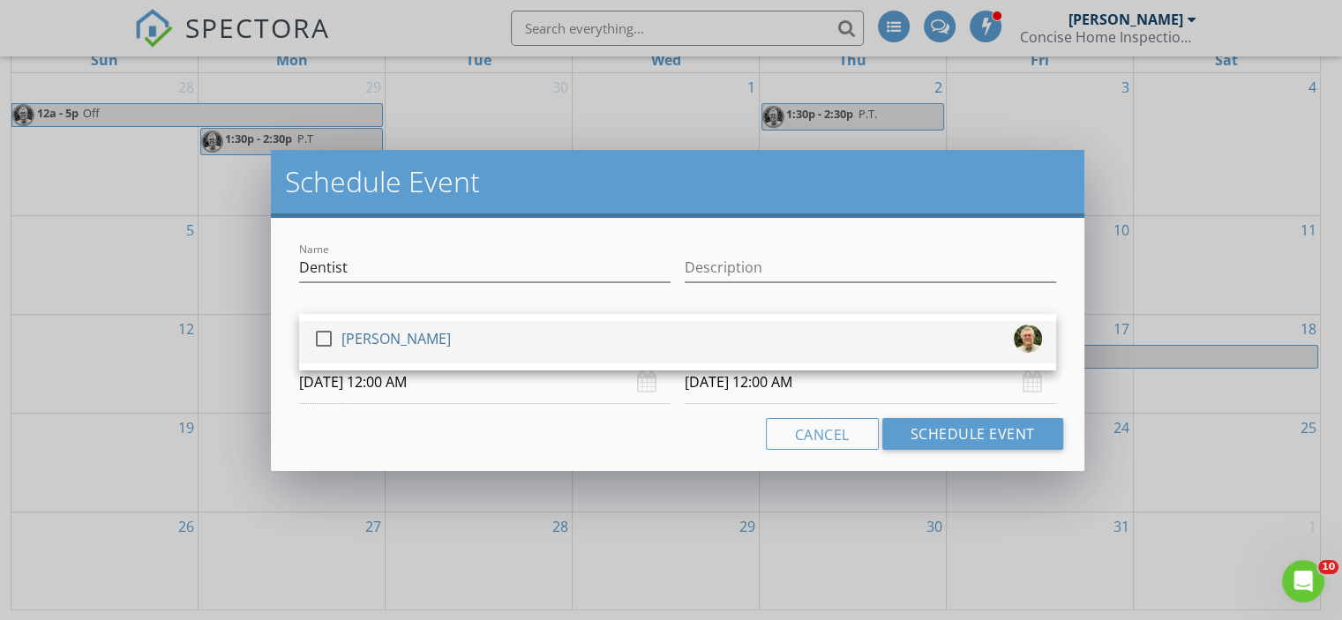
click at [320, 334] on div at bounding box center [324, 339] width 30 height 30
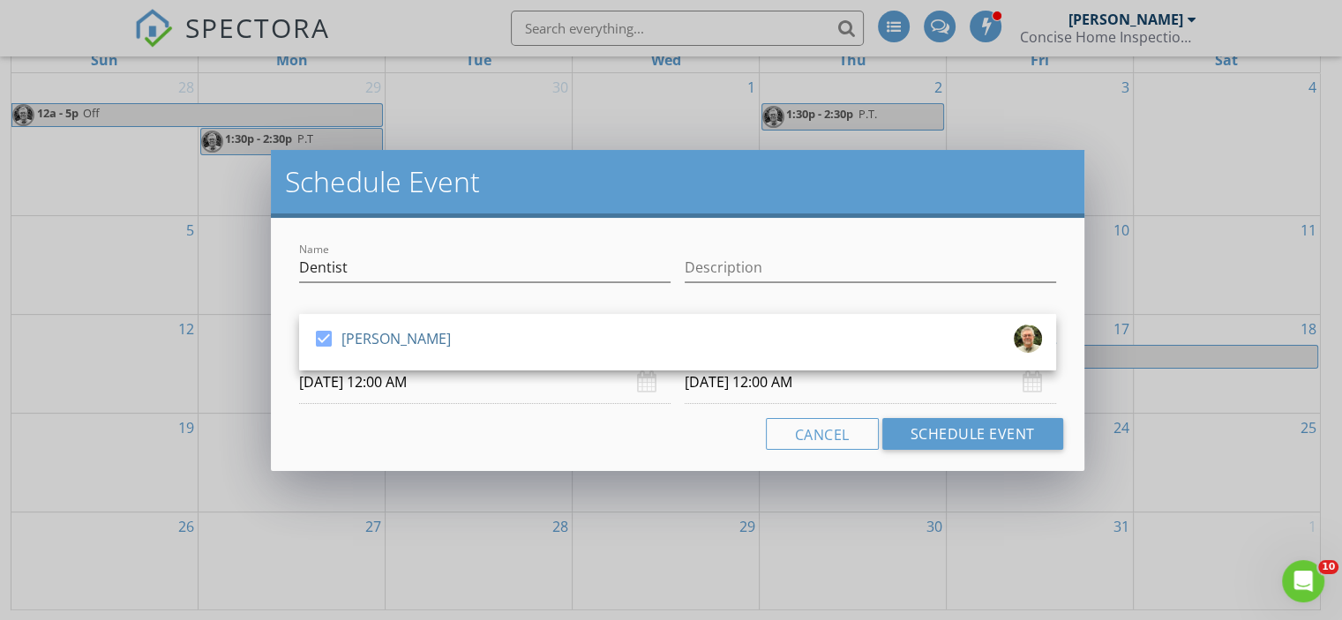
click at [401, 383] on input "[DATE] 12:00 AM" at bounding box center [484, 382] width 371 height 43
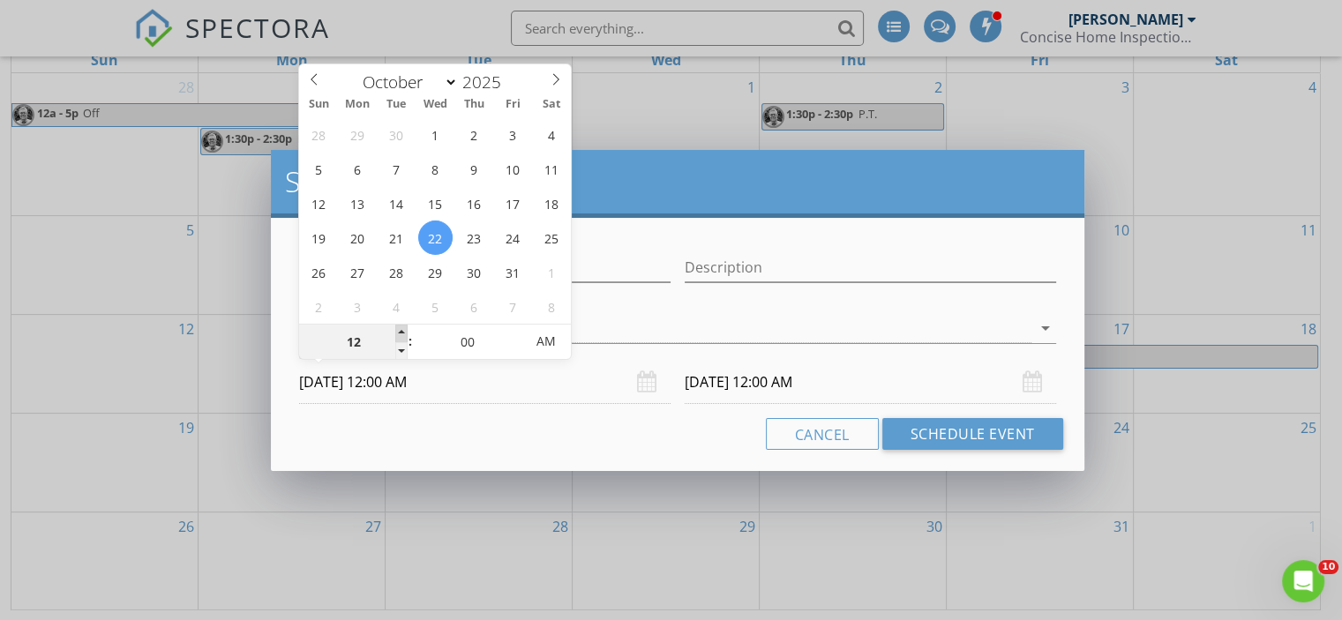
type input "01"
type input "[DATE] 1:00 AM"
click at [399, 327] on span at bounding box center [401, 334] width 12 height 18
type input "02"
type input "[DATE] 2:00 AM"
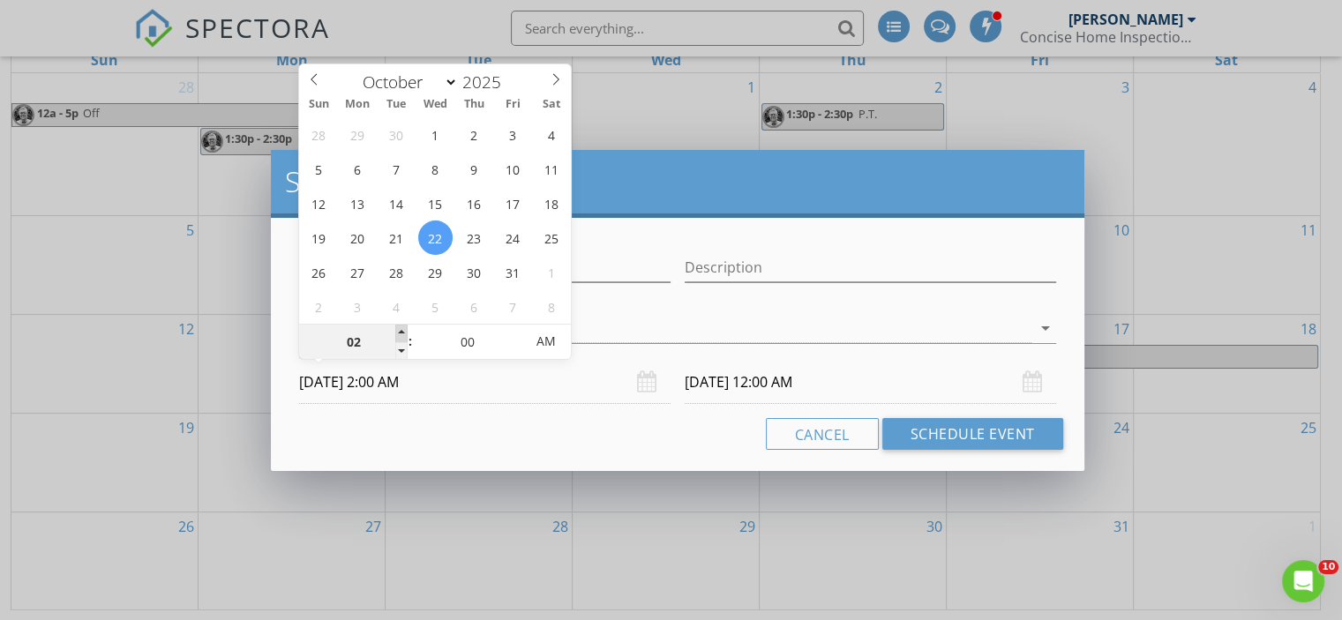
click at [399, 327] on span at bounding box center [401, 334] width 12 height 18
type input "03"
type input "[DATE] 3:00 AM"
click at [399, 327] on span at bounding box center [401, 334] width 12 height 18
type input "04"
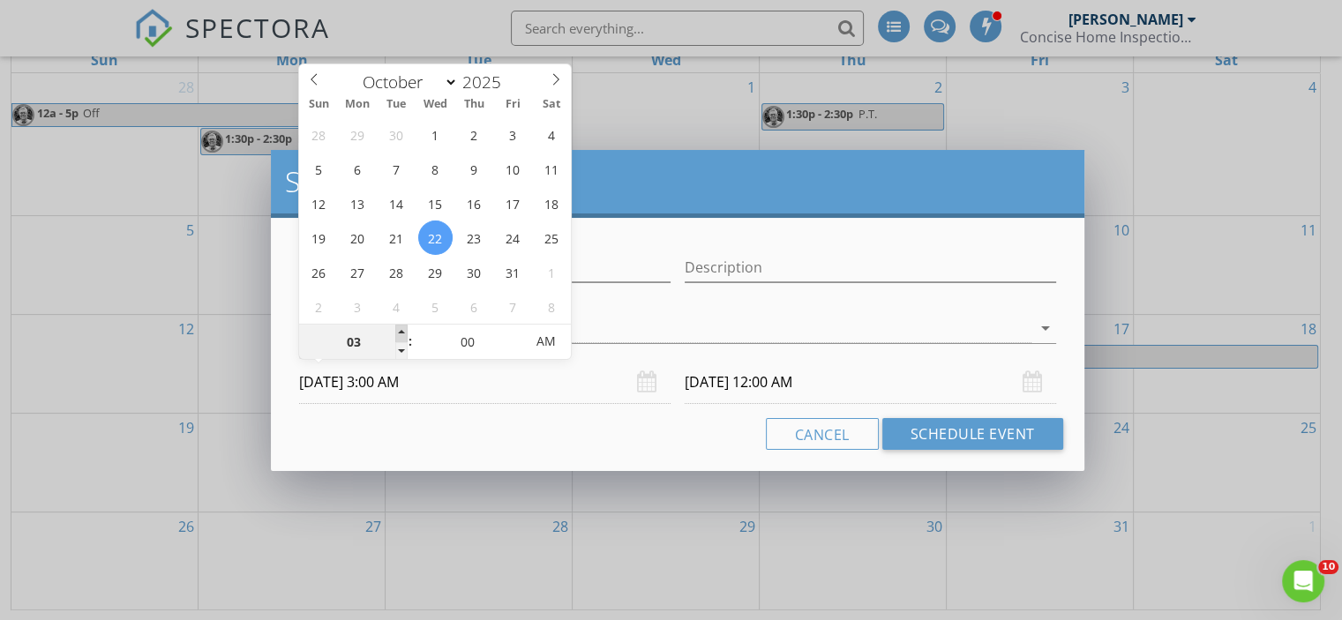
type input "[DATE] 4:00 AM"
click at [399, 327] on span at bounding box center [401, 334] width 12 height 18
type input "05"
type input "[DATE] 5:00 AM"
click at [399, 327] on span at bounding box center [401, 334] width 12 height 18
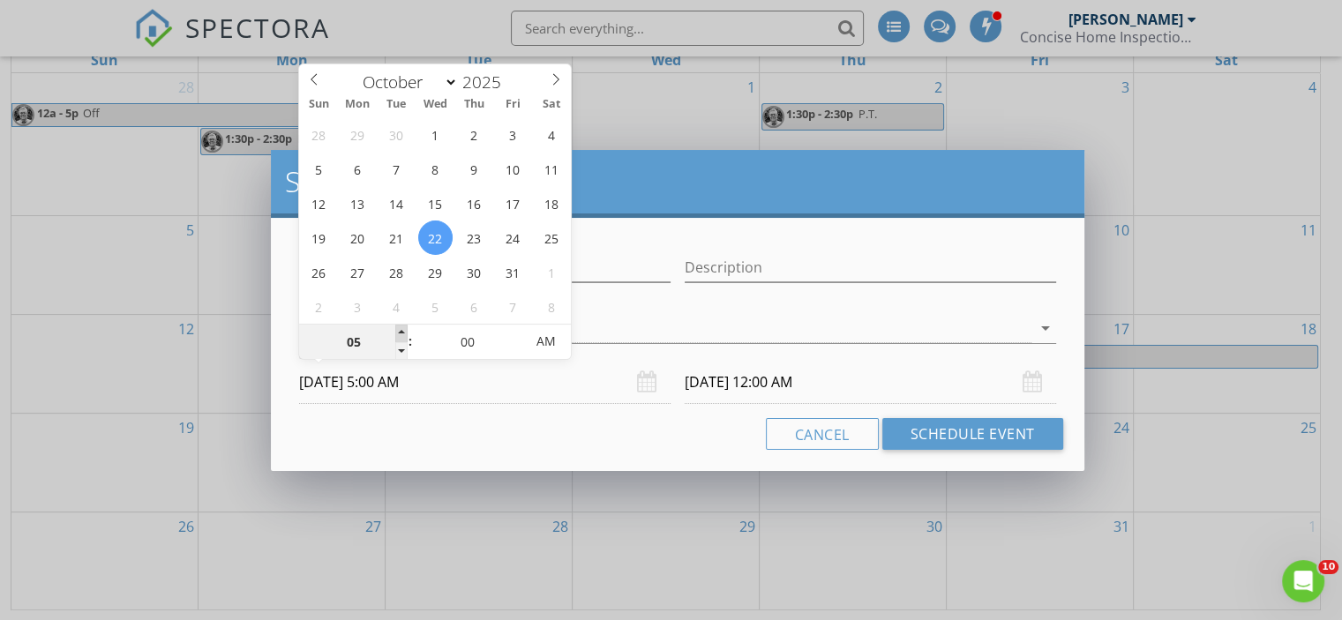
type input "06"
type input "[DATE] 6:00 AM"
click at [399, 327] on span at bounding box center [401, 334] width 12 height 18
type input "07"
type input "[DATE] 7:00 AM"
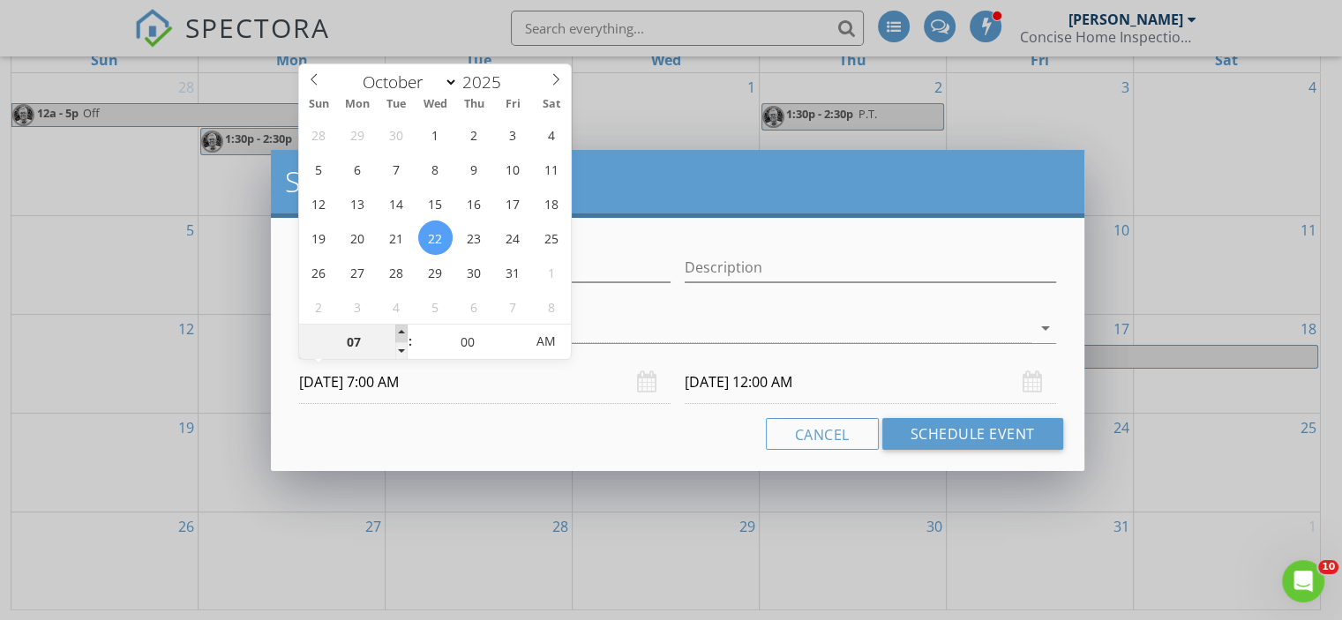
click at [399, 327] on span at bounding box center [401, 334] width 12 height 18
type input "08"
type input "[DATE] 8:00 AM"
click at [399, 327] on span at bounding box center [401, 334] width 12 height 18
type input "09"
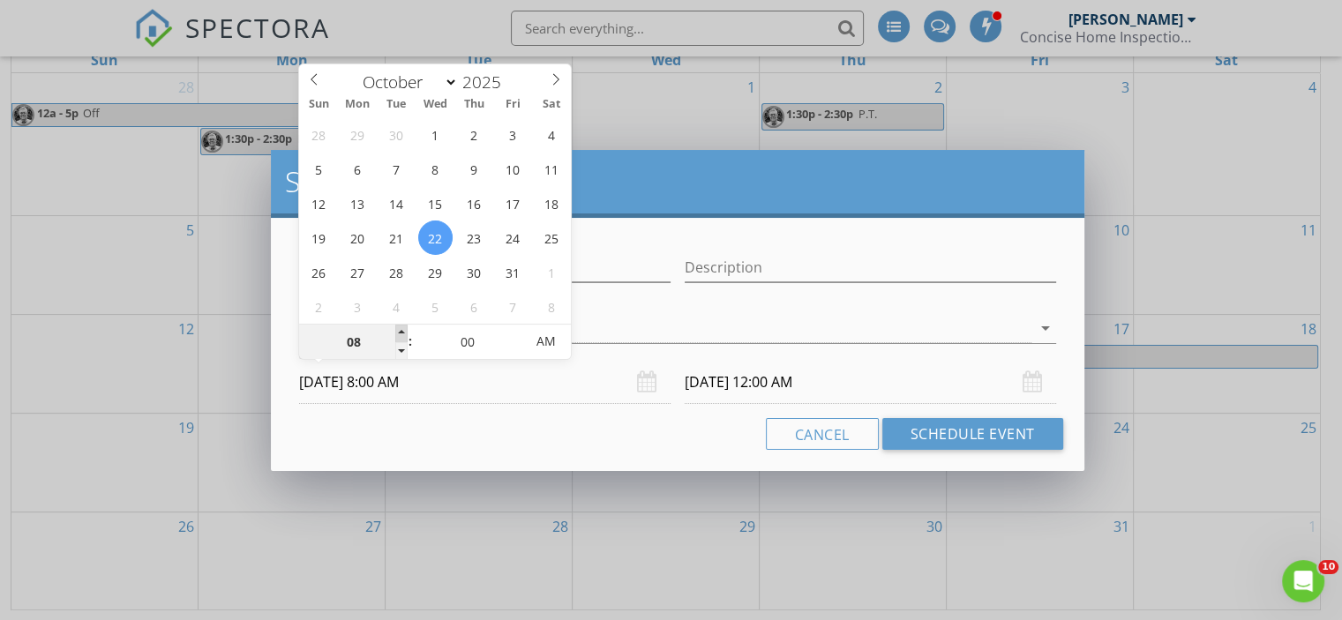
type input "[DATE] 9:00 AM"
click at [399, 327] on span at bounding box center [401, 334] width 12 height 18
type input "[DATE] 9:00 AM"
type input "10"
type input "[DATE] 10:00 AM"
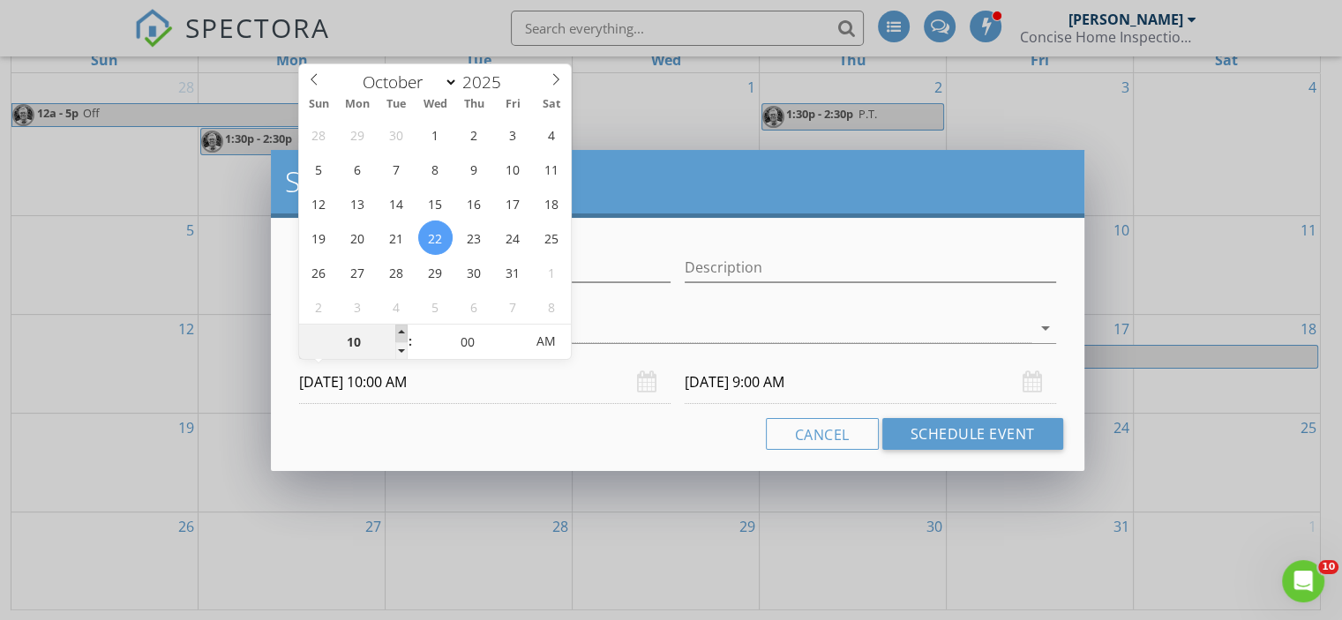
click at [399, 327] on span at bounding box center [401, 334] width 12 height 18
type input "11"
type input "[DATE] 11:00 AM"
click at [399, 327] on span at bounding box center [401, 334] width 12 height 18
type input "[DATE] 11:00 AM"
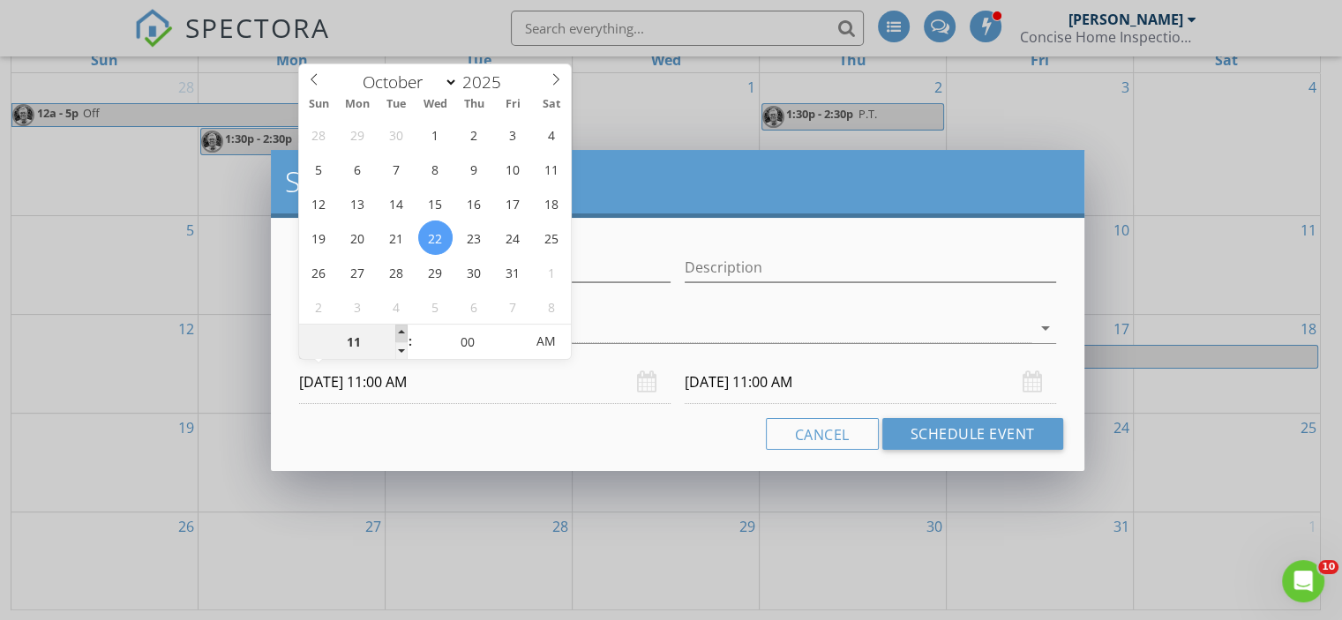
type input "12"
type input "[DATE] 12:00 PM"
click at [399, 327] on span at bounding box center [401, 334] width 12 height 18
type input "[DATE] 12:00 PM"
type input "01"
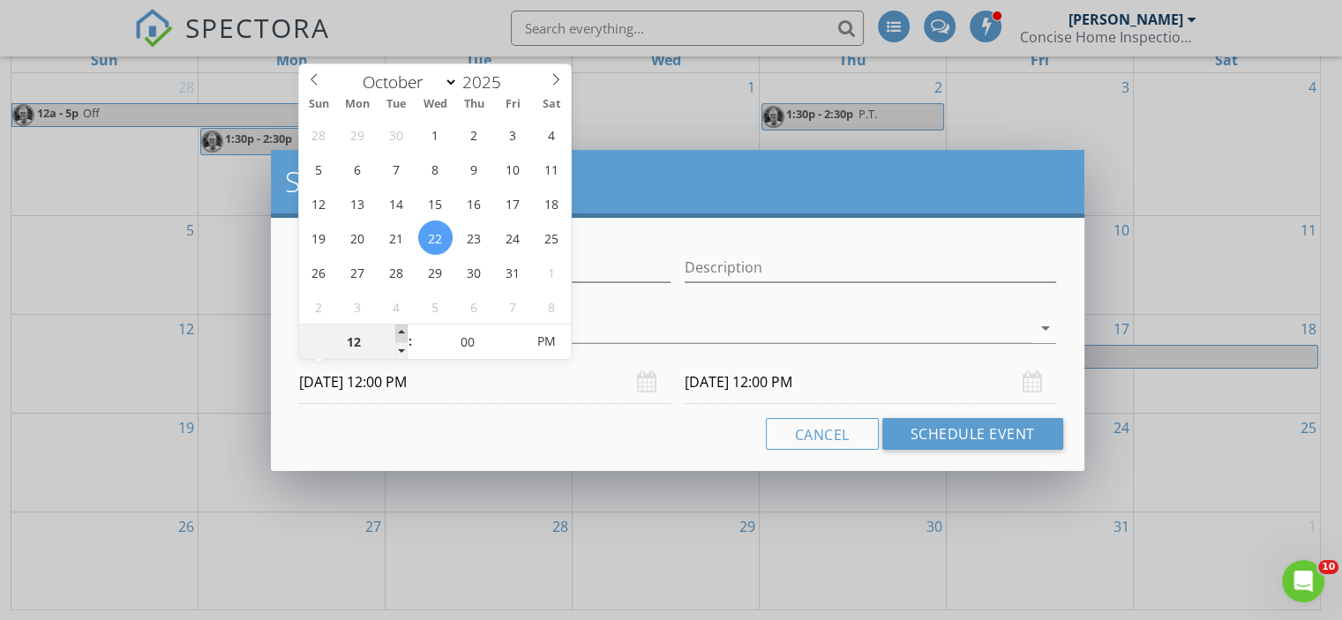
type input "[DATE] 1:00 PM"
click at [399, 327] on span at bounding box center [401, 334] width 12 height 18
type input "[DATE] 1:00 PM"
type input "02"
type input "[DATE] 2:00 PM"
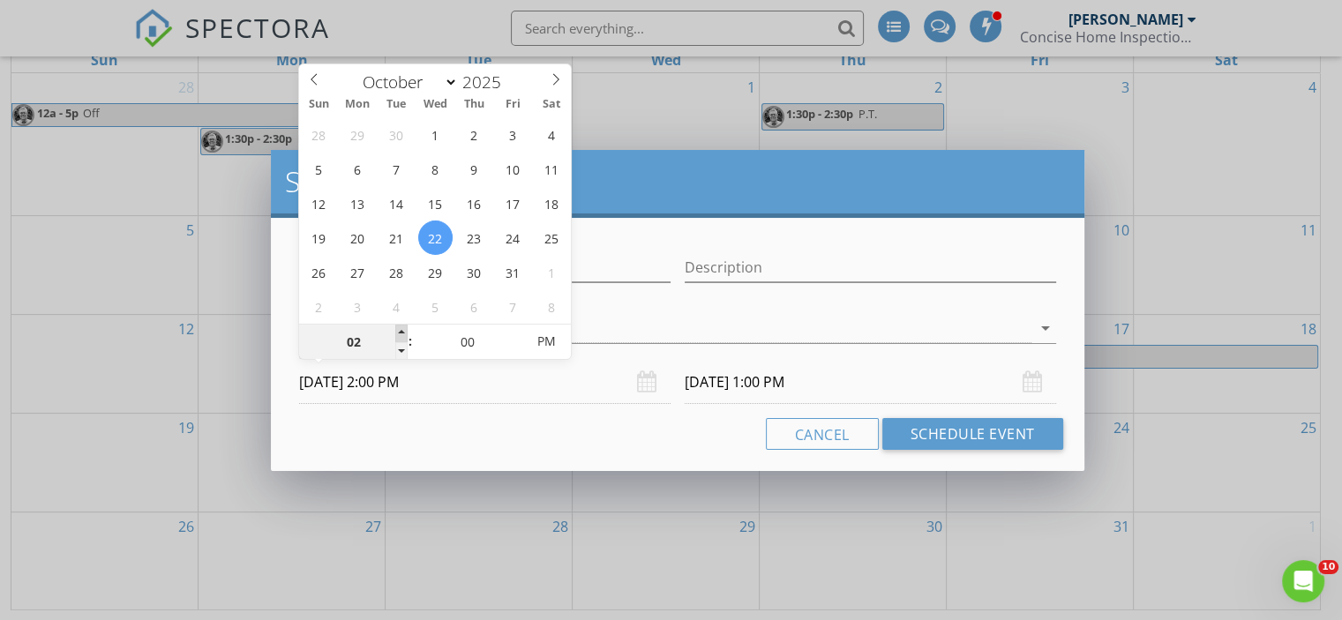
click at [399, 327] on span at bounding box center [401, 334] width 12 height 18
type input "[DATE] 2:00 PM"
type input "05"
type input "[DATE] 2:05 PM"
click at [512, 329] on span at bounding box center [516, 334] width 12 height 18
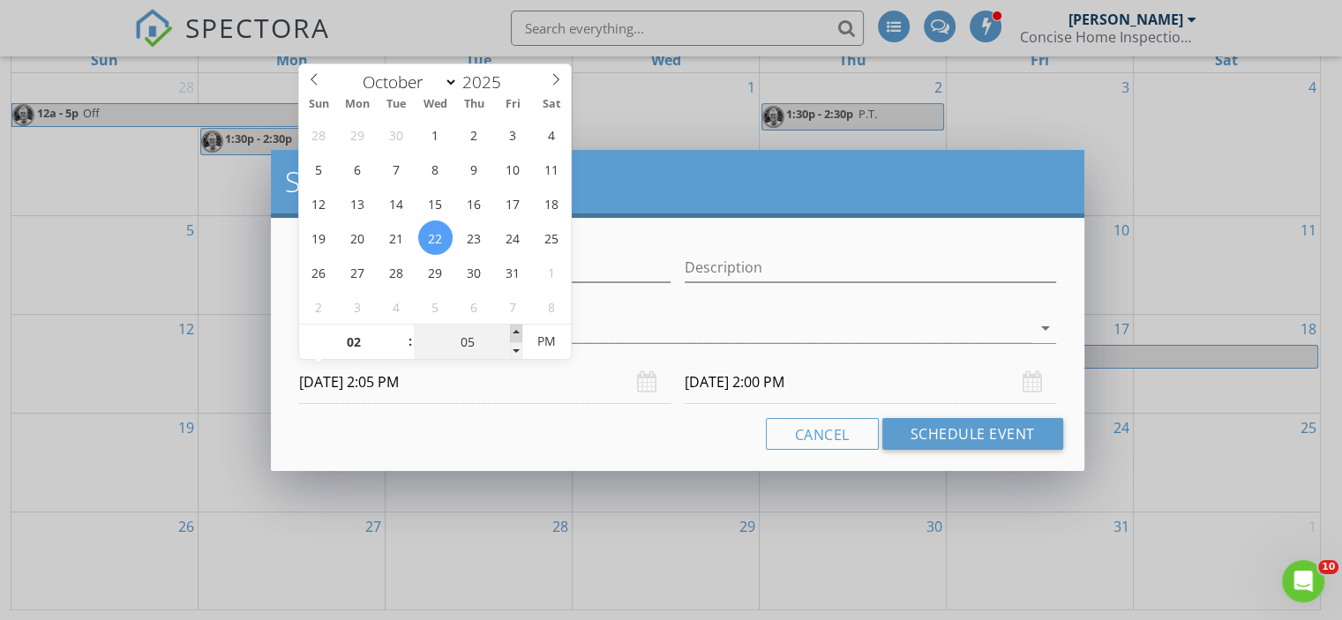
type input "10"
type input "[DATE] 2:10 PM"
click at [512, 329] on span at bounding box center [516, 334] width 12 height 18
type input "10"
type input "[DATE] 2:10 PM"
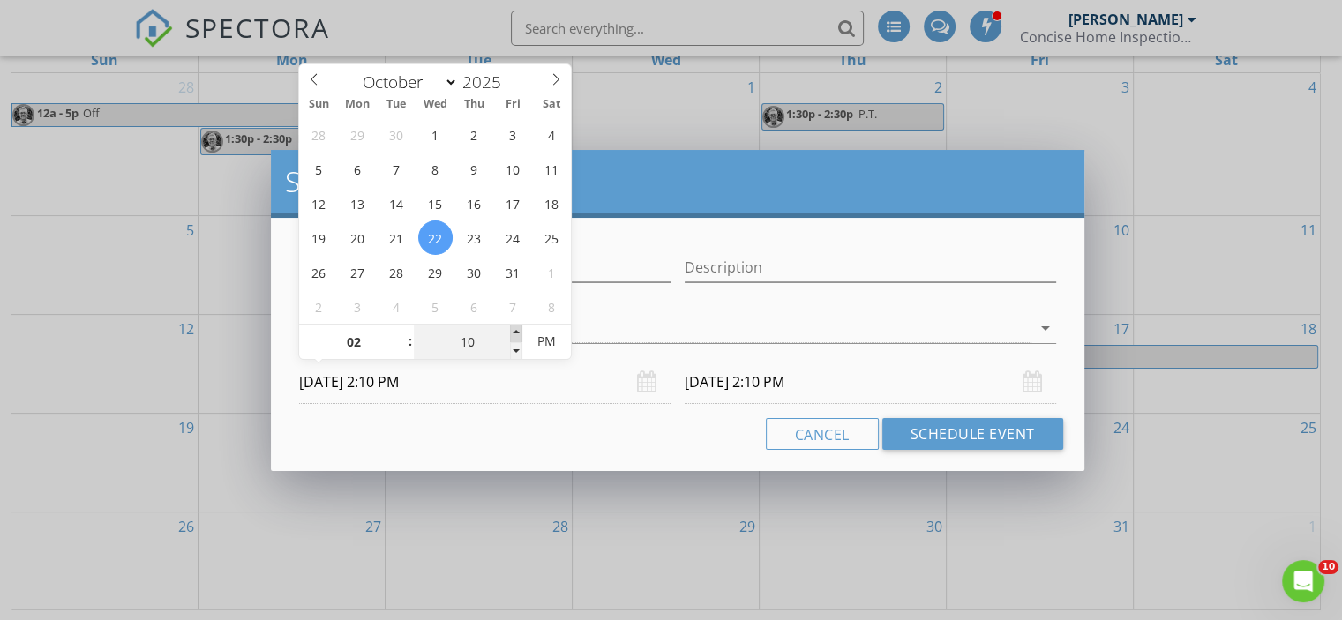
type input "15"
type input "[DATE] 2:15 PM"
click at [512, 329] on span at bounding box center [516, 334] width 12 height 18
type input "20"
type input "15"
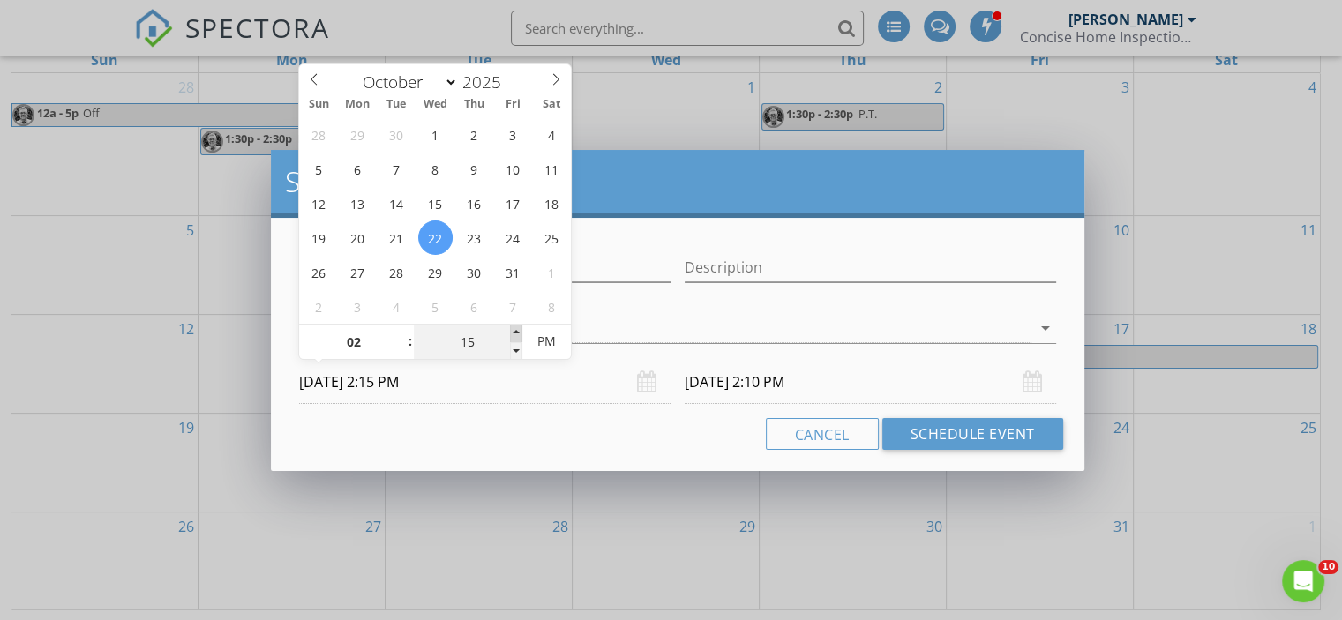
type input "[DATE] 2:20 PM"
type input "[DATE] 2:15 PM"
click at [512, 329] on span at bounding box center [516, 334] width 12 height 18
type input "25"
type input "[DATE] 2:25 PM"
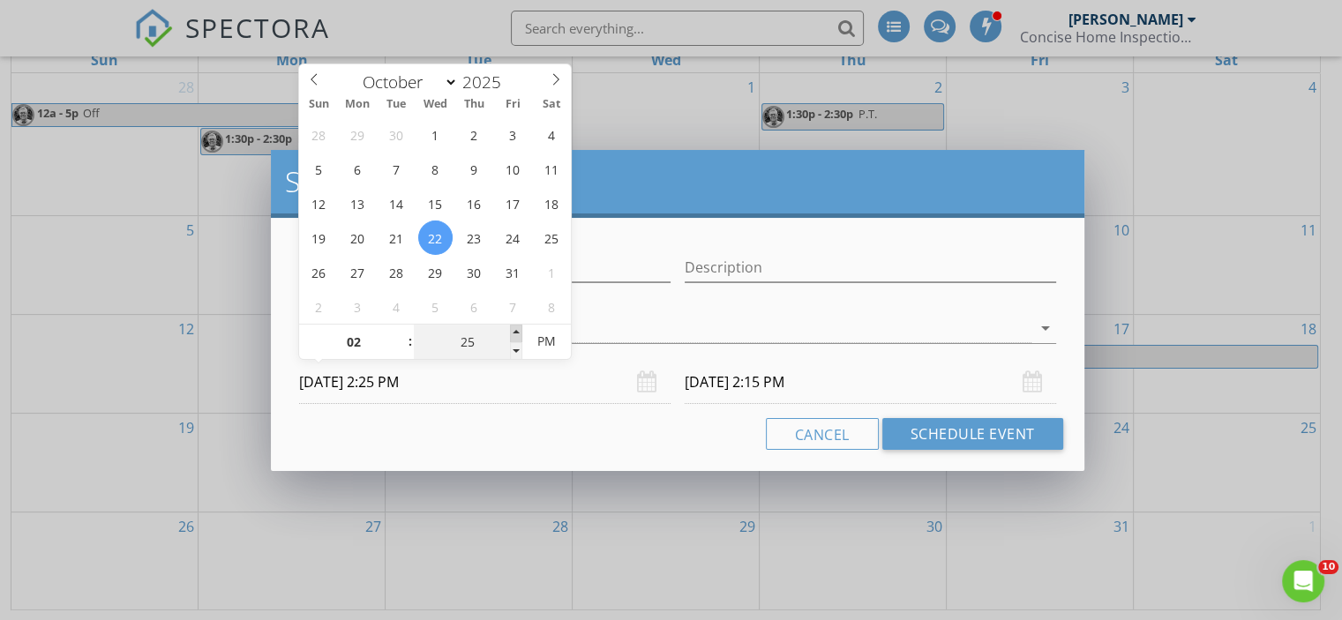
click at [512, 329] on span at bounding box center [516, 334] width 12 height 18
type input "25"
type input "[DATE] 2:25 PM"
type input "30"
type input "[DATE] 2:30 PM"
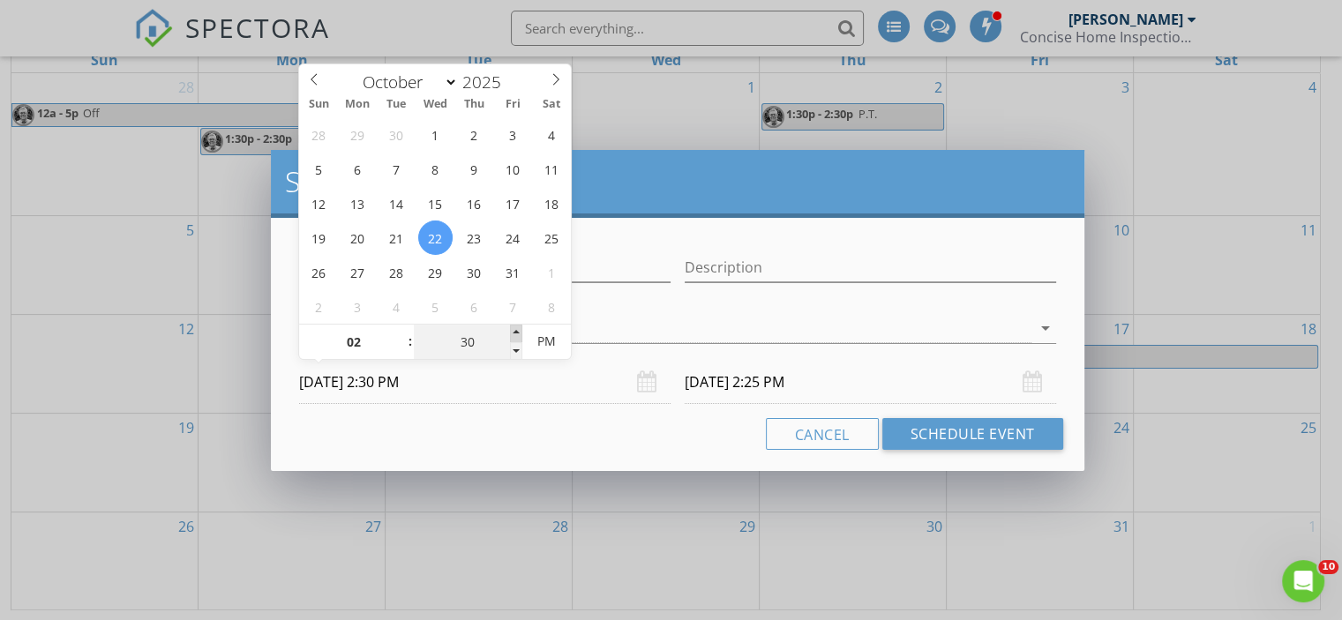
click at [512, 329] on span at bounding box center [516, 334] width 12 height 18
type input "30"
click at [755, 381] on input "[DATE] 2:30 PM" at bounding box center [870, 382] width 371 height 43
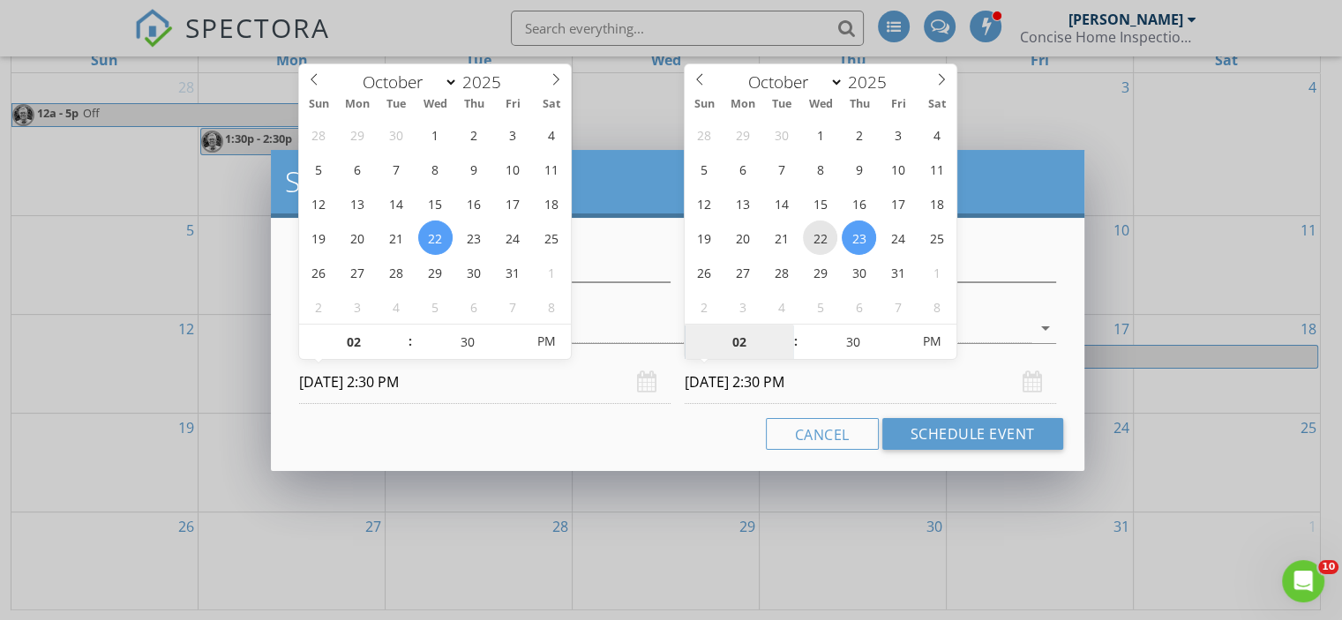
type input "[DATE] 2:30 PM"
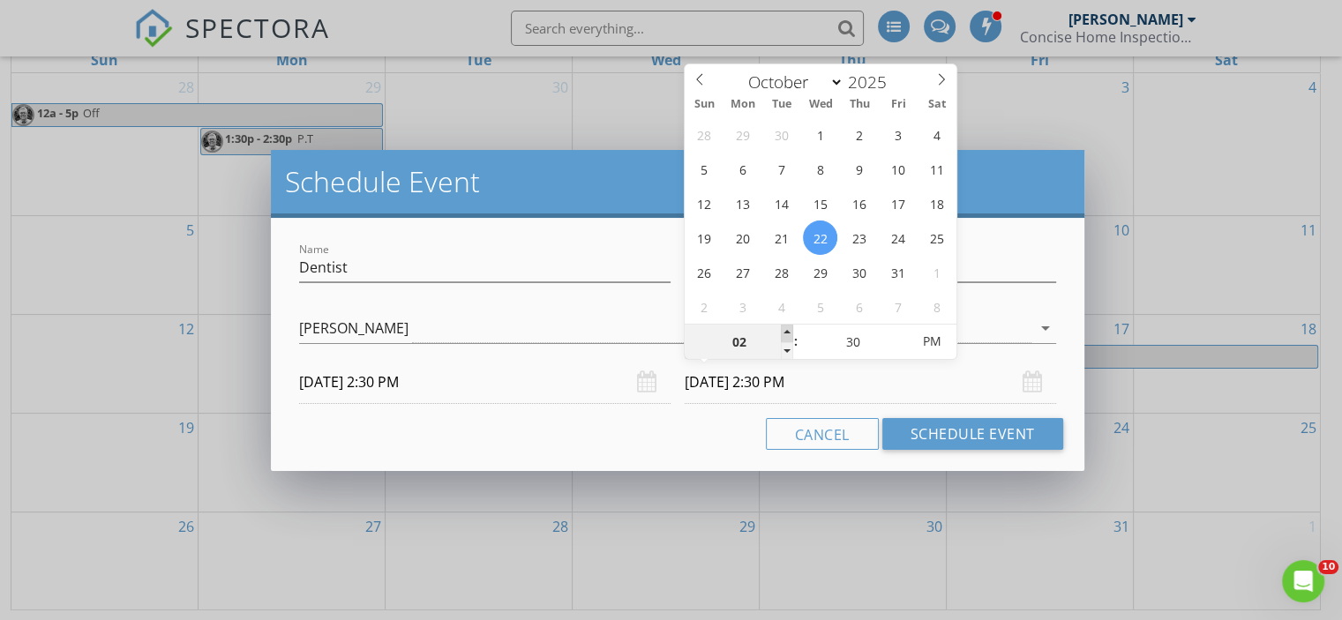
type input "03"
type input "[DATE] 3:30 PM"
click at [786, 326] on span at bounding box center [787, 334] width 12 height 18
type input "04"
type input "[DATE] 4:30 PM"
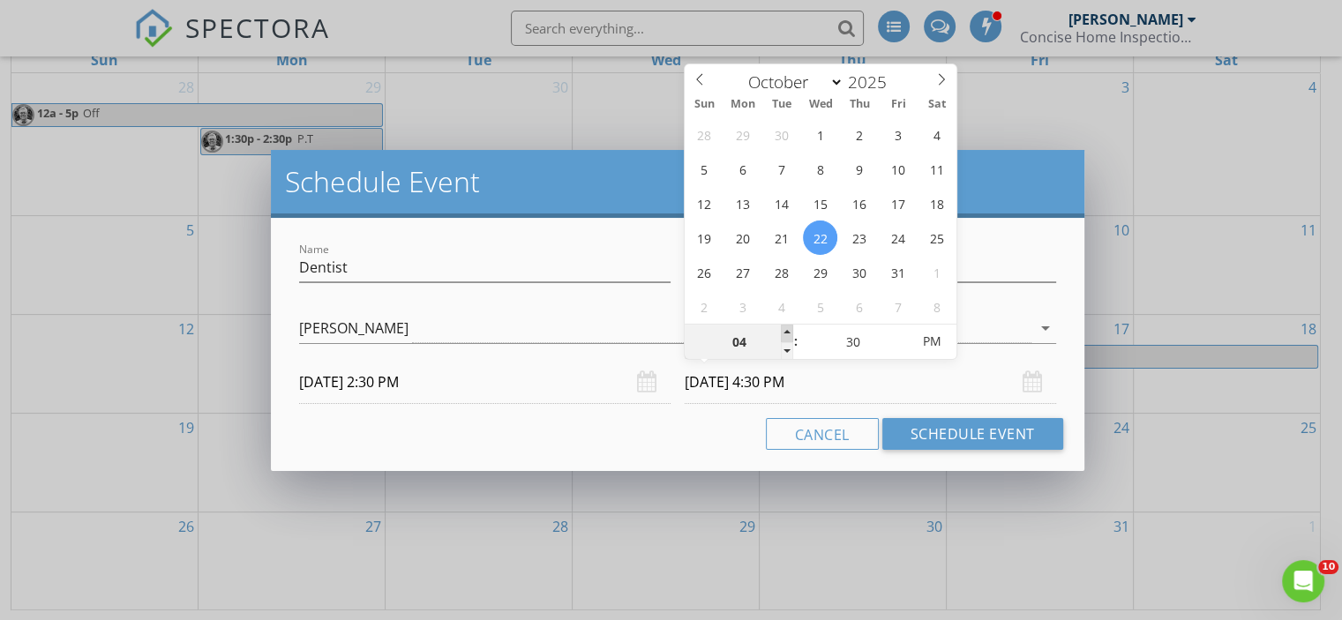
click at [786, 326] on span at bounding box center [787, 334] width 12 height 18
type input "05"
type input "[DATE] 5:30 PM"
click at [786, 326] on span at bounding box center [787, 334] width 12 height 18
type input "06"
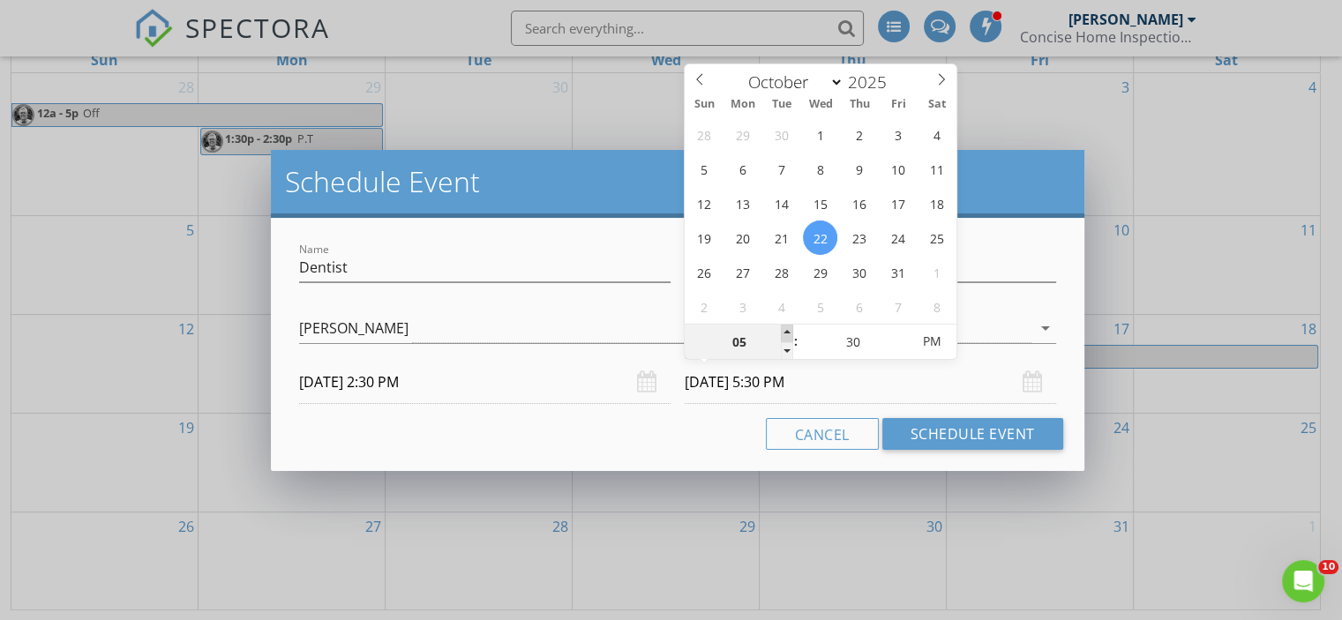
type input "[DATE] 6:30 PM"
click at [786, 326] on span at bounding box center [787, 334] width 12 height 18
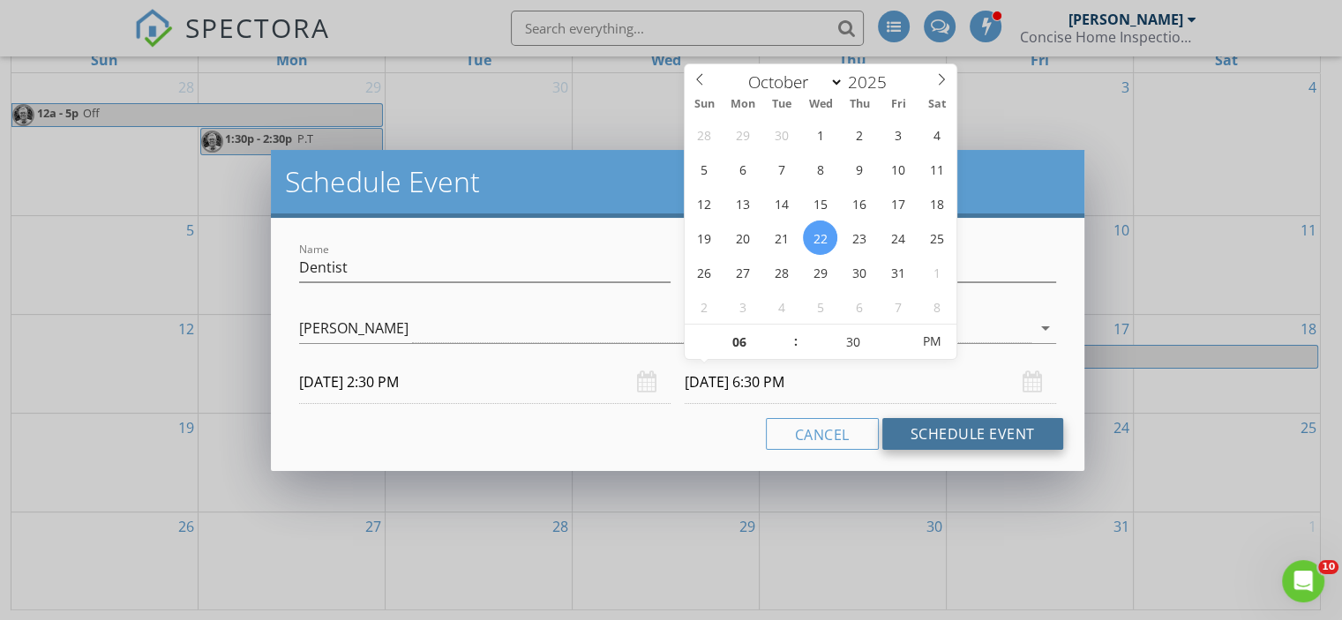
click at [965, 431] on button "Schedule Event" at bounding box center [972, 434] width 181 height 32
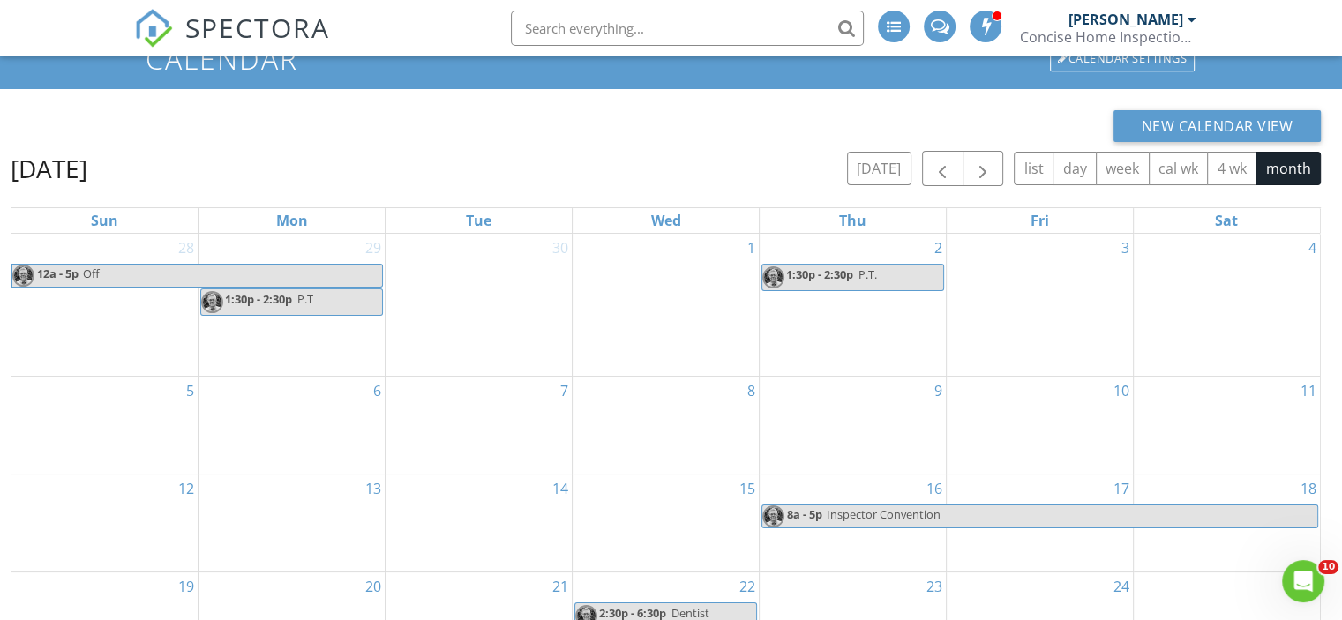
scroll to position [0, 0]
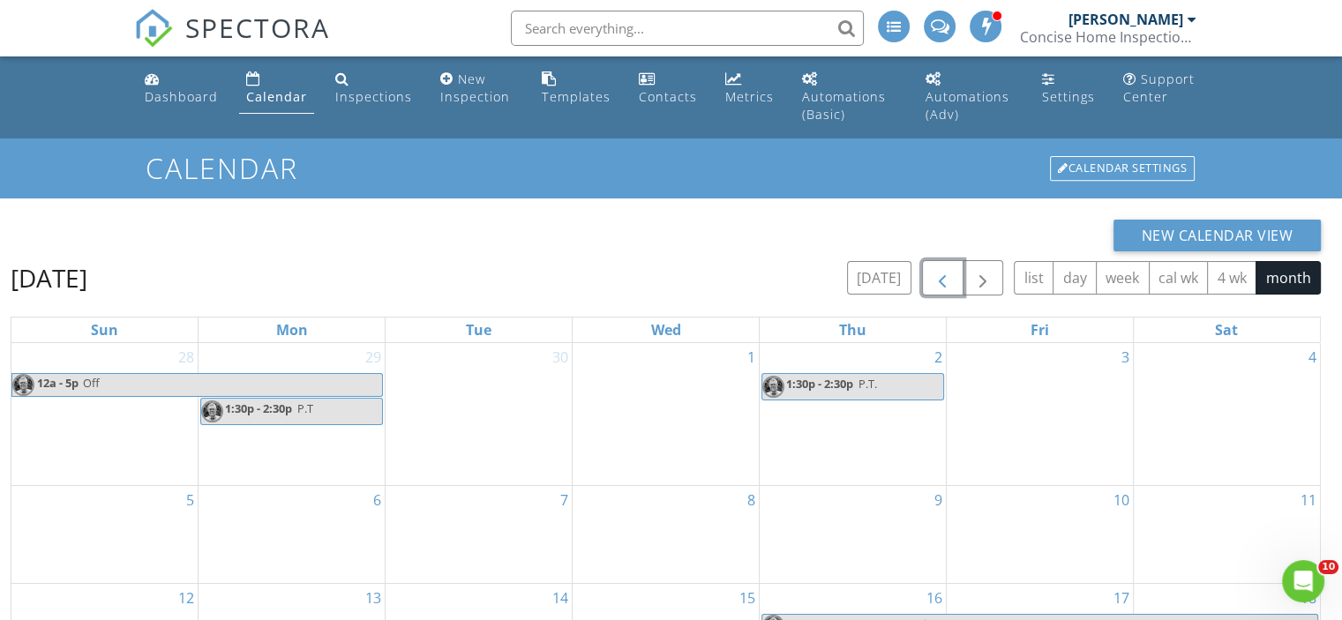
click at [953, 281] on span "button" at bounding box center [942, 278] width 21 height 21
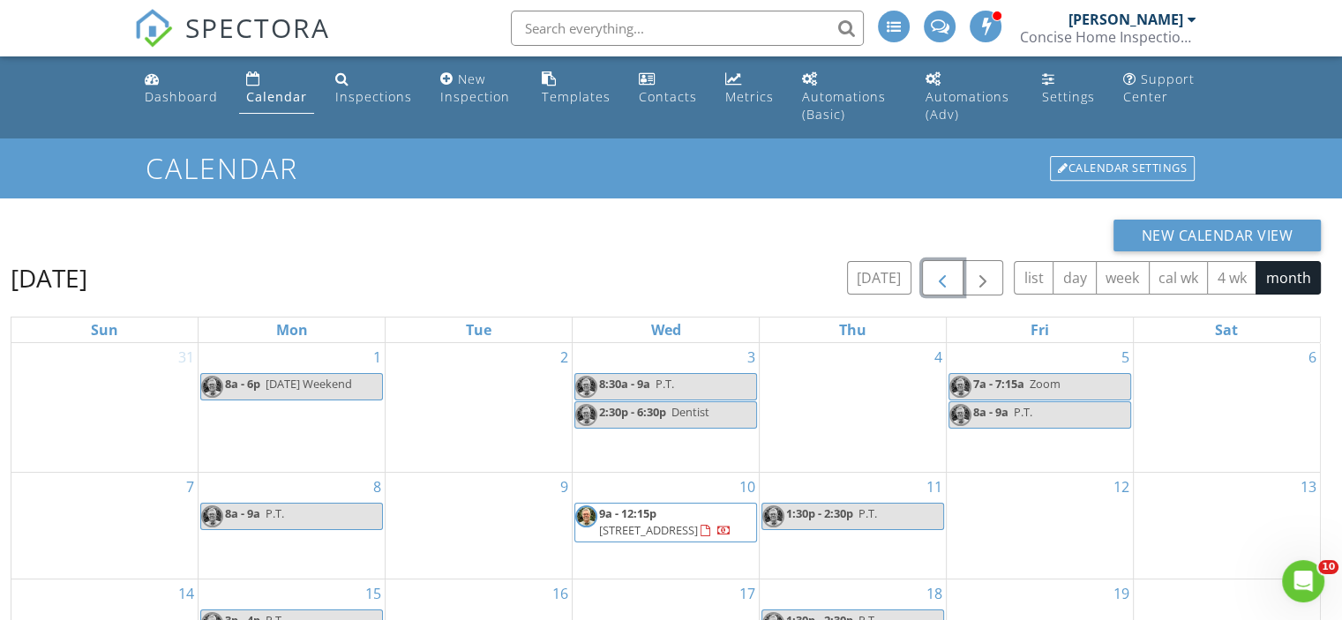
click at [953, 281] on span "button" at bounding box center [942, 278] width 21 height 21
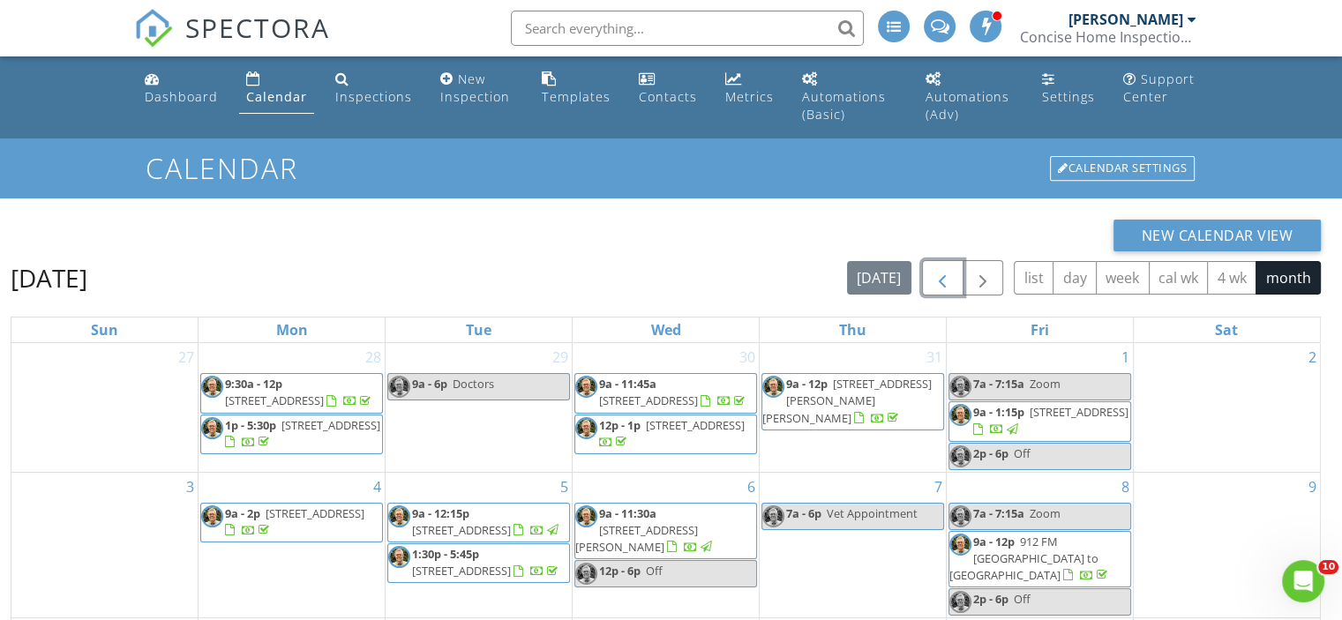
click at [950, 280] on span "button" at bounding box center [942, 278] width 21 height 21
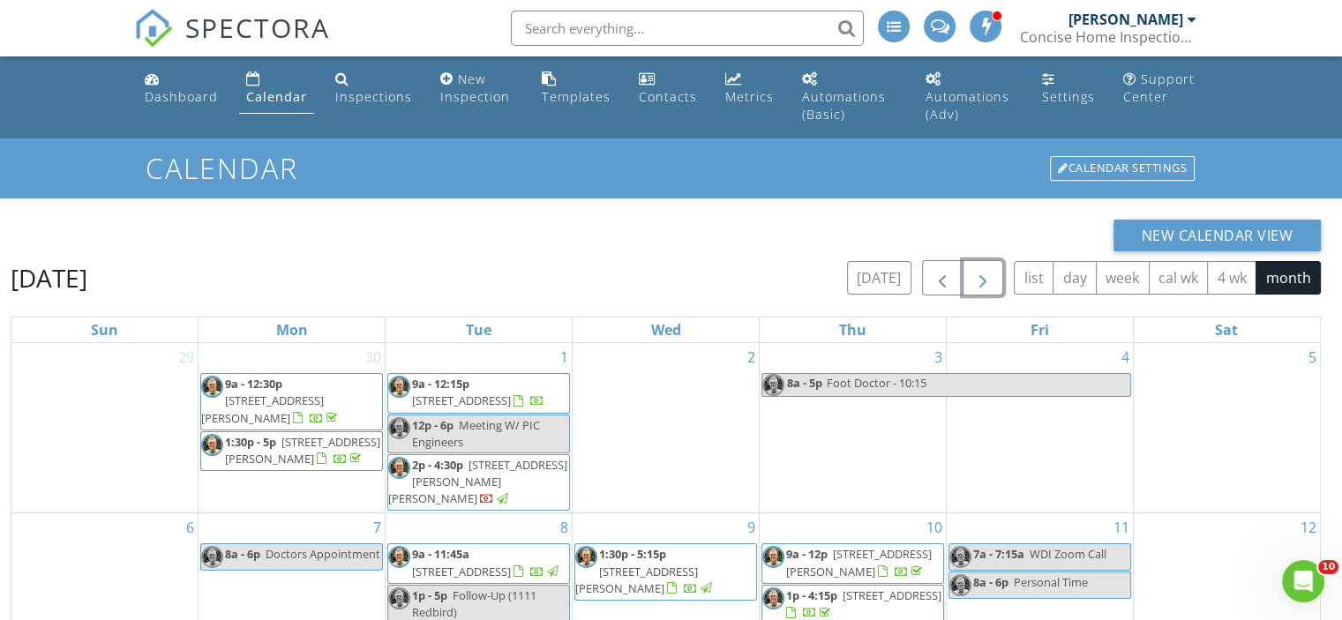
click at [981, 279] on span "button" at bounding box center [982, 278] width 21 height 21
